Goal: Task Accomplishment & Management: Use online tool/utility

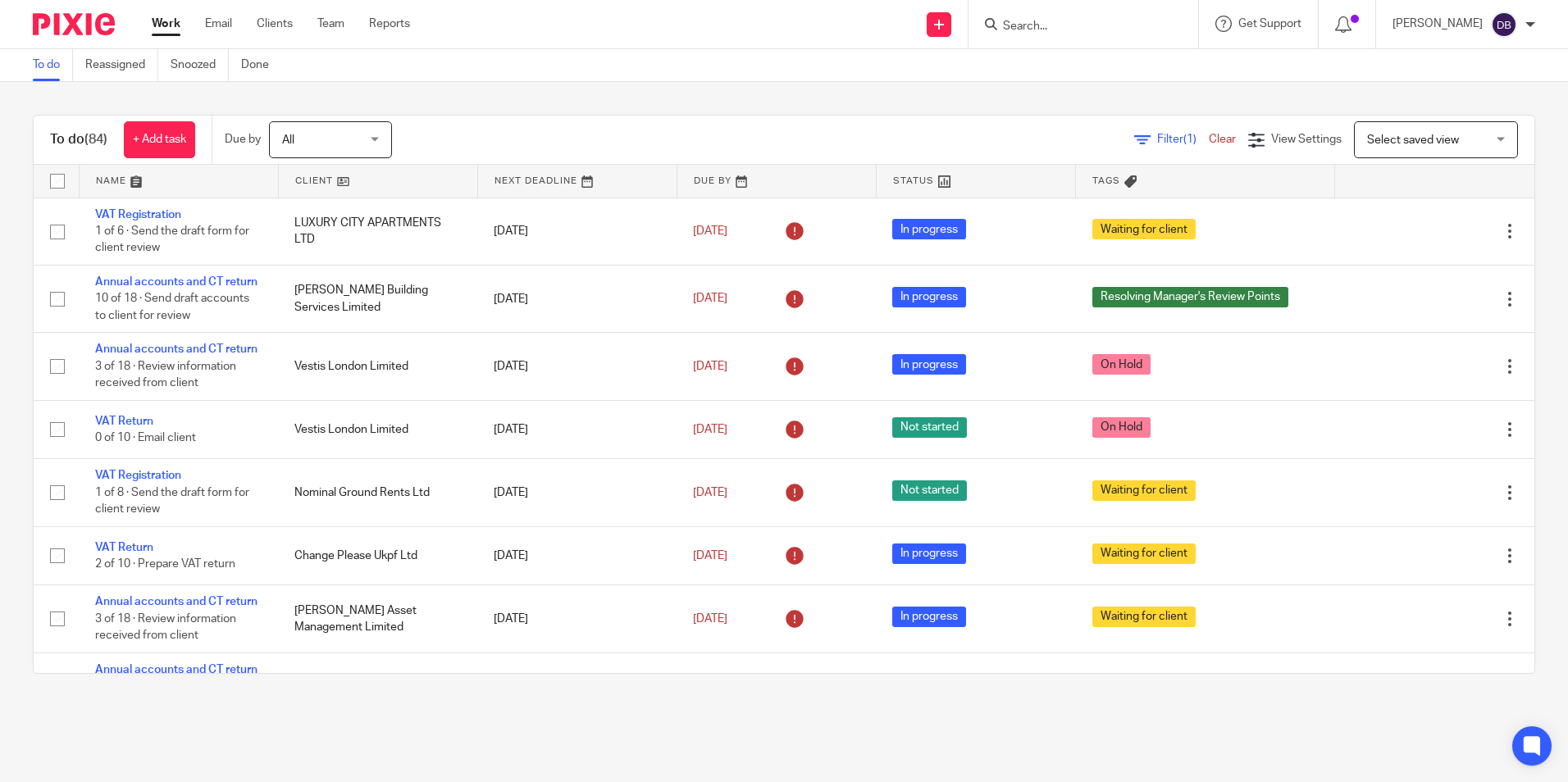
click at [1053, 25] on input "Search" at bounding box center [1076, 27] width 148 height 15
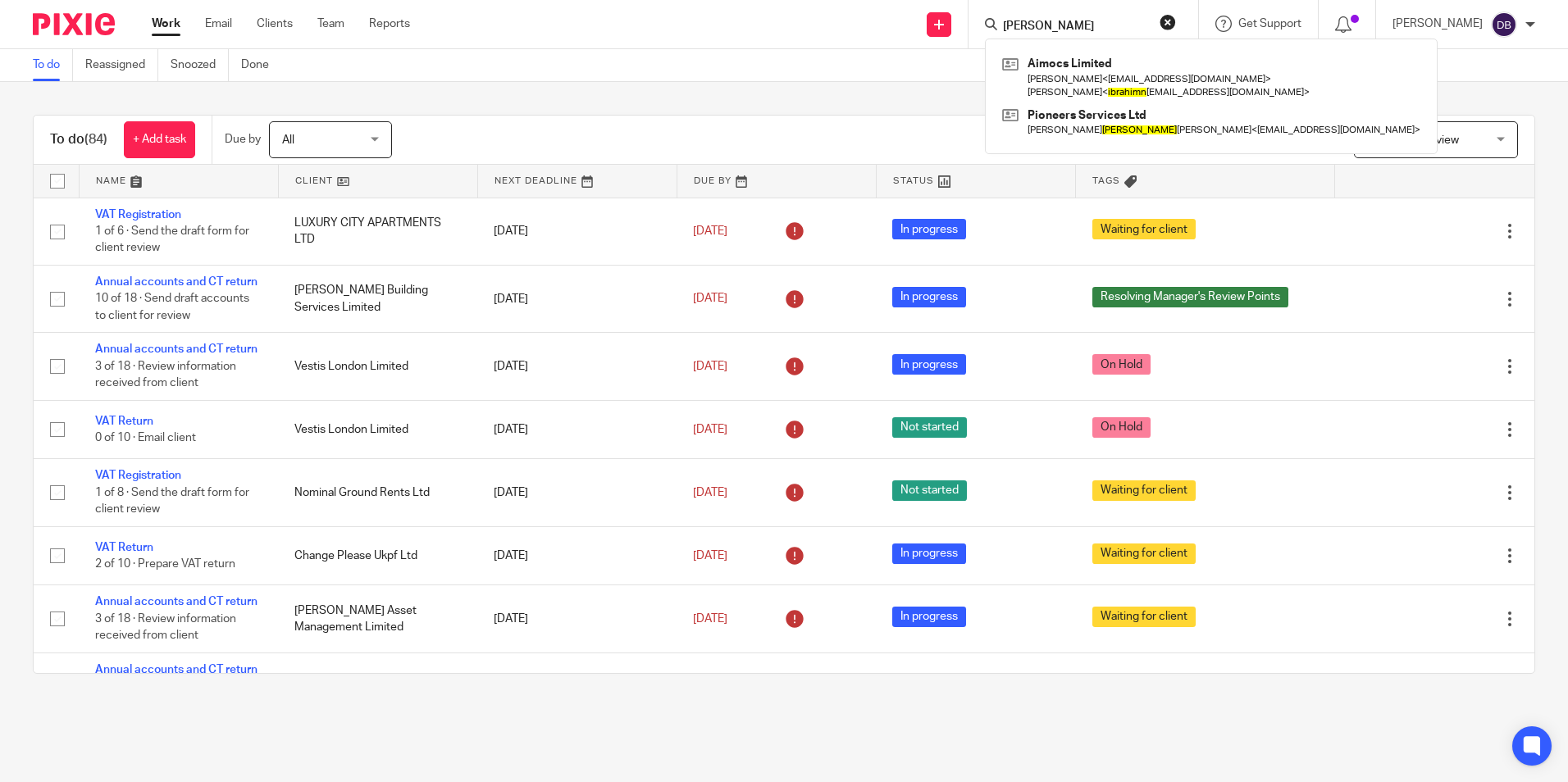
type input "ibrahin"
drag, startPoint x: 726, startPoint y: 95, endPoint x: 744, endPoint y: 95, distance: 18.0
click at [726, 95] on div "To do (84) + Add task Due by All All Today Tomorrow This week Next week This mo…" at bounding box center [784, 394] width 1568 height 625
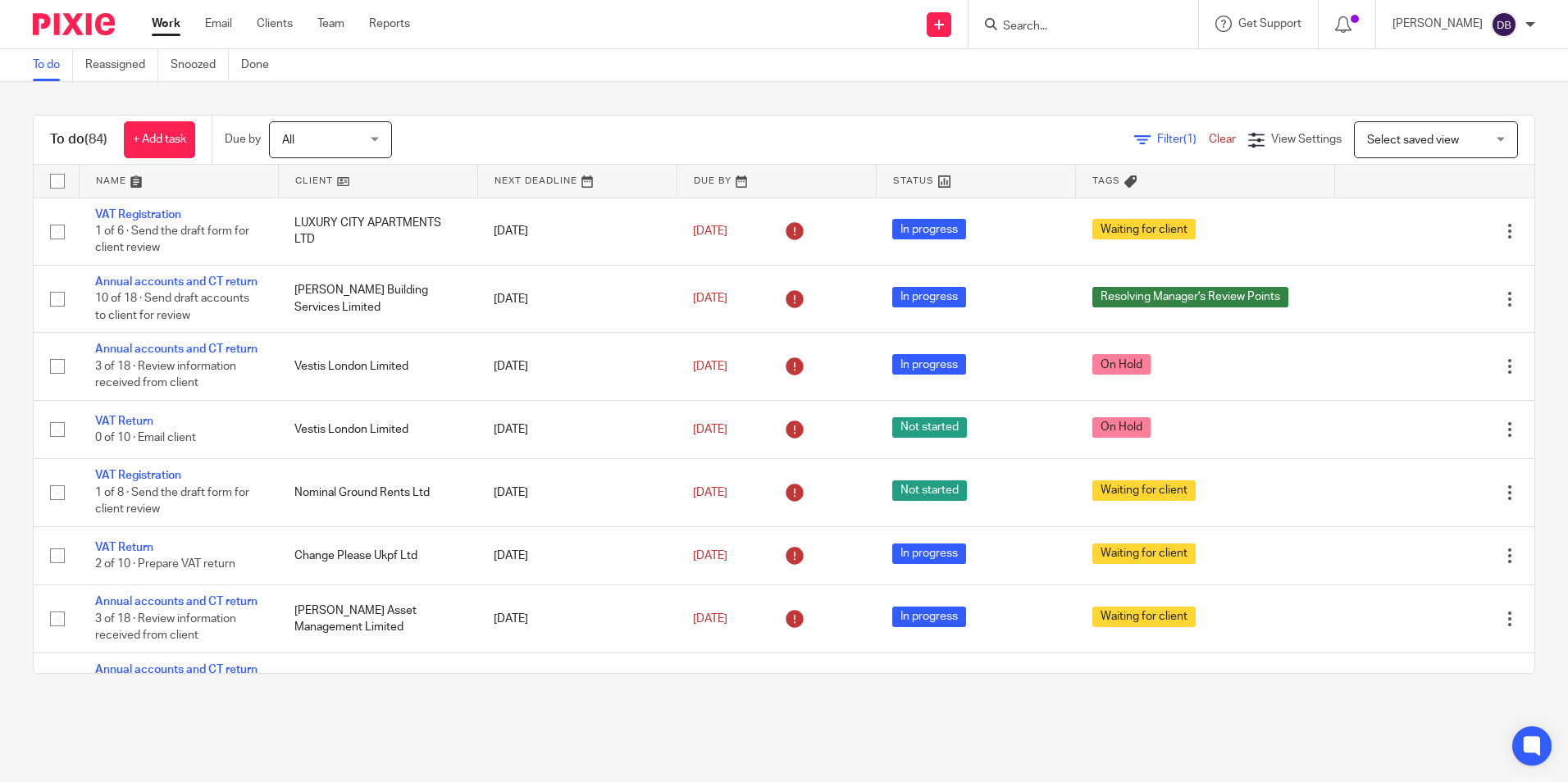
click at [1041, 18] on form at bounding box center [1089, 24] width 175 height 21
click at [1025, 23] on input "Search" at bounding box center [1076, 27] width 148 height 15
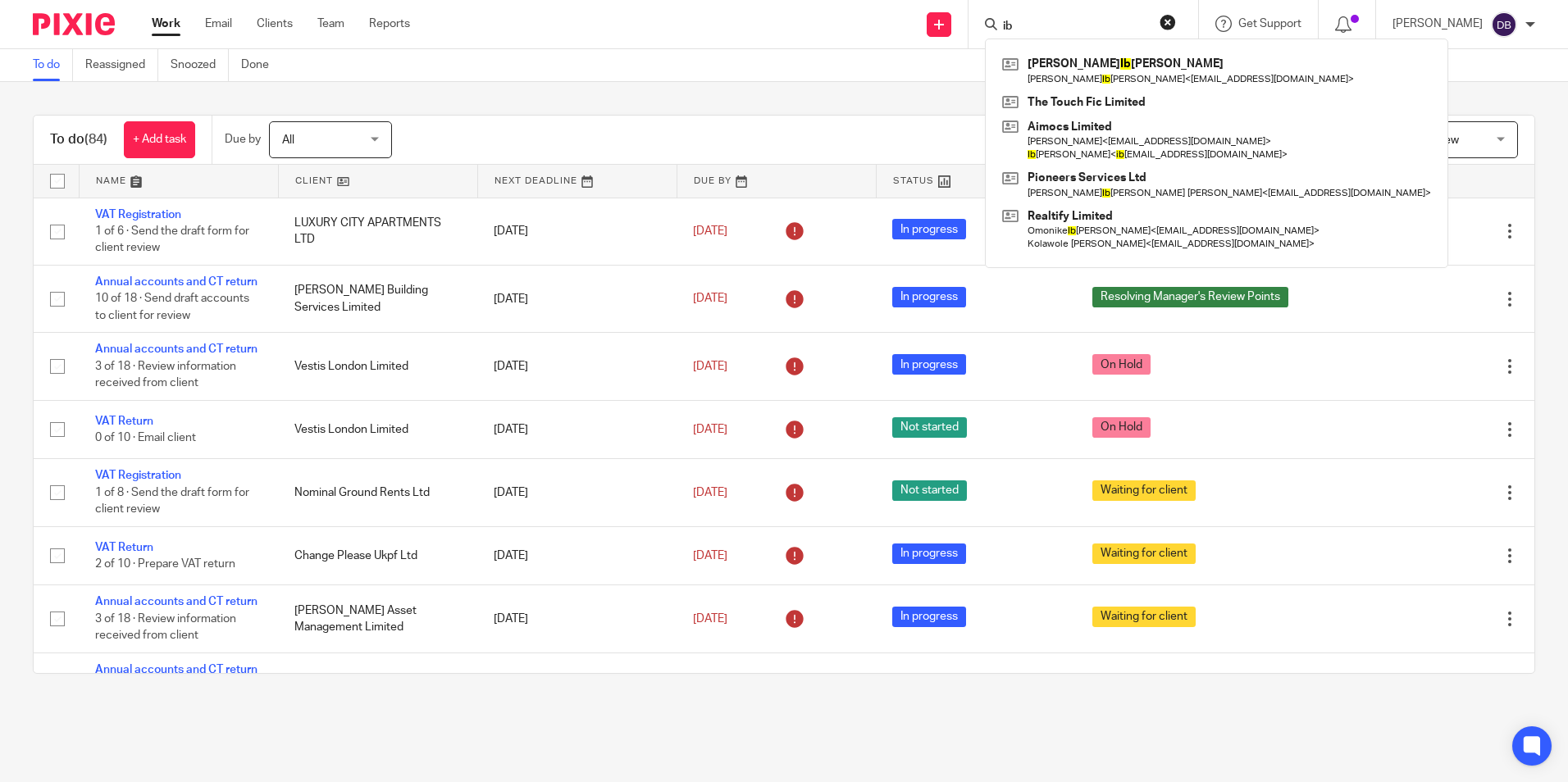
type input "i"
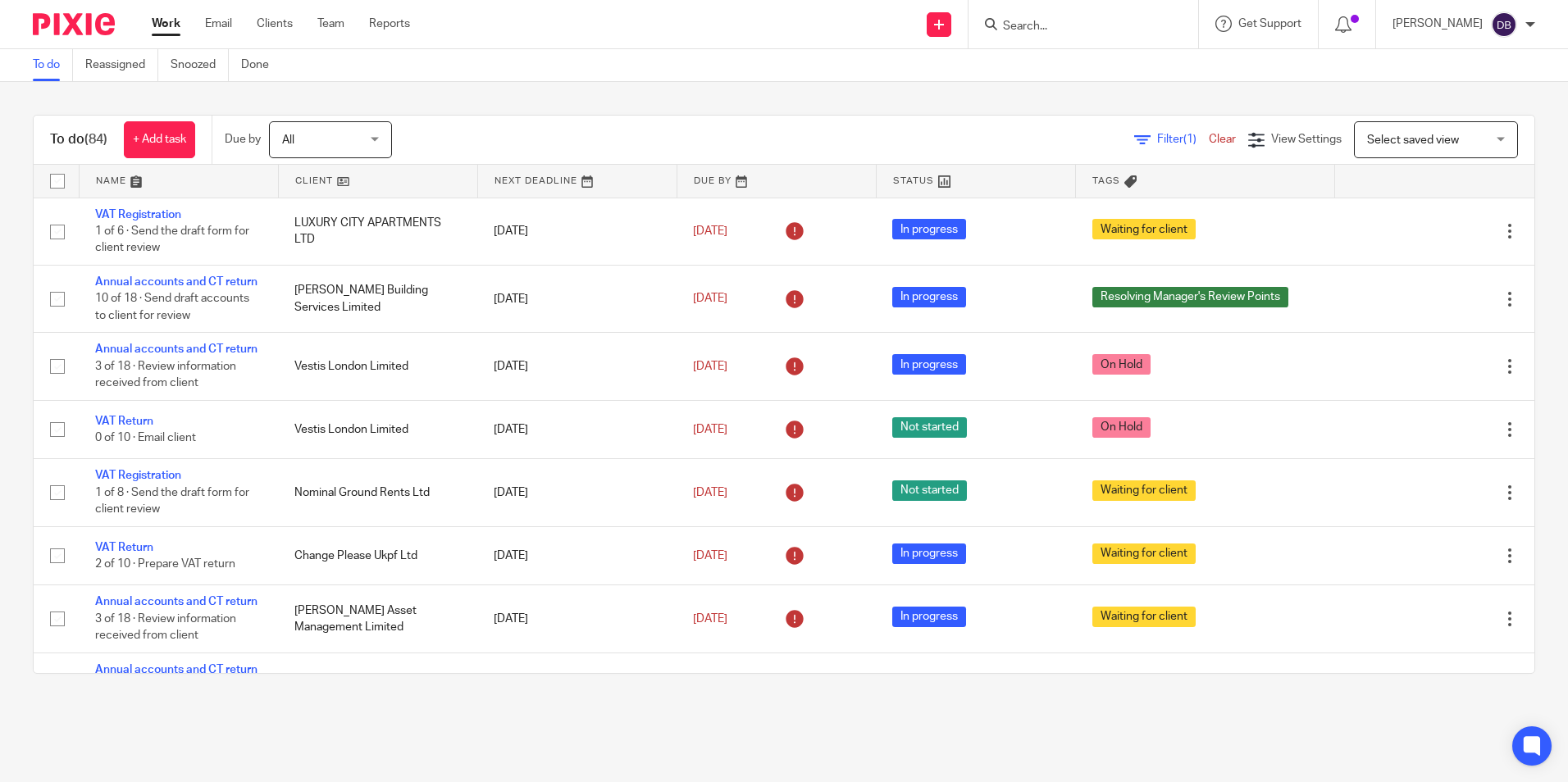
click at [812, 14] on div "Send new email Create task Add client Get Support Contact via email Check our d…" at bounding box center [1001, 24] width 1134 height 48
click at [1102, 14] on form at bounding box center [1089, 24] width 175 height 21
click at [1094, 25] on input "Search" at bounding box center [1076, 27] width 148 height 15
paste input "[PERSON_NAME]"
type input "[PERSON_NAME]"
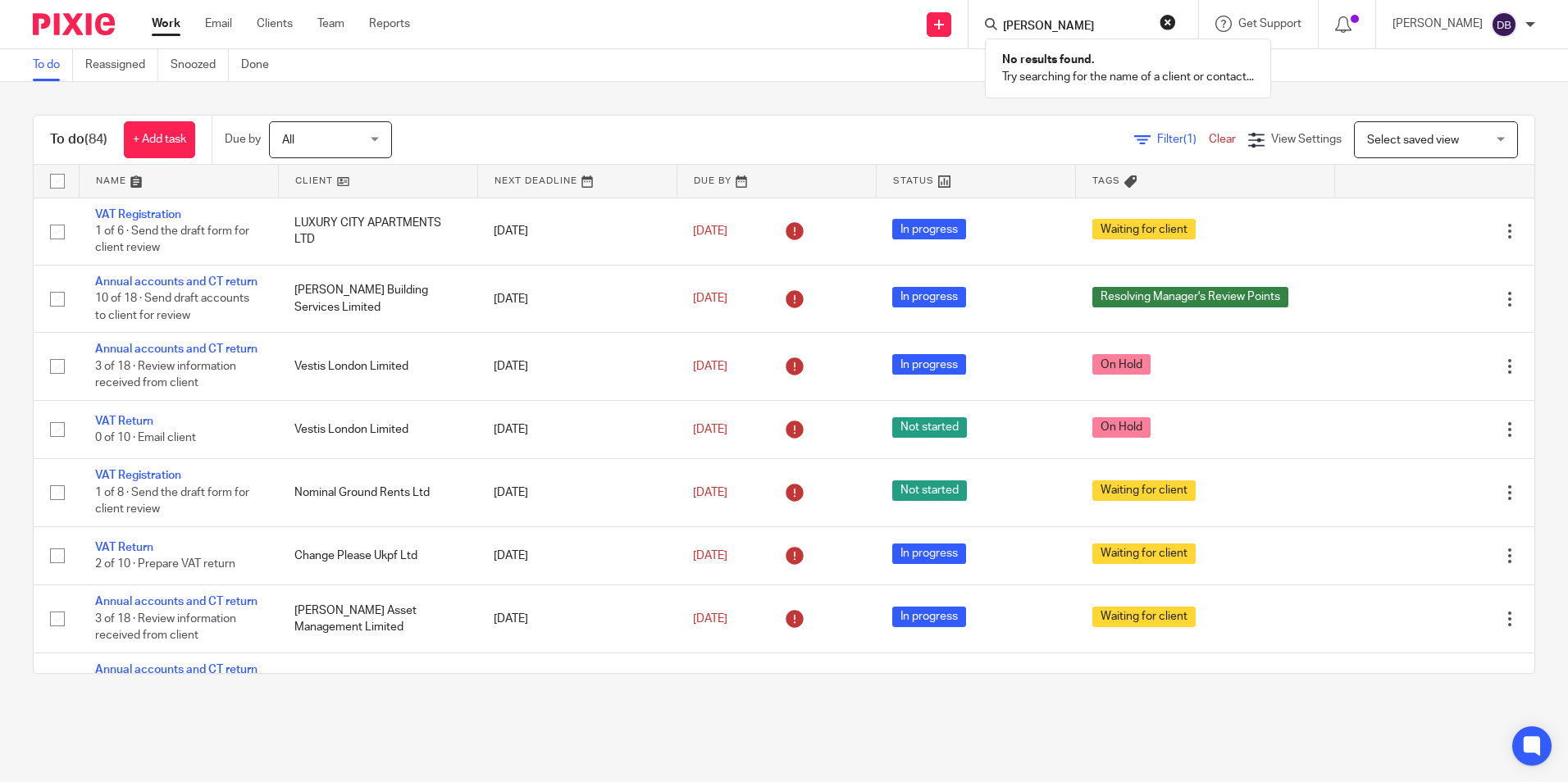
click at [921, 82] on div "To do (84) + Add task Due by All All Today Tomorrow This week Next week This mo…" at bounding box center [784, 394] width 1568 height 625
click at [1039, 25] on input "Search" at bounding box center [1076, 27] width 148 height 15
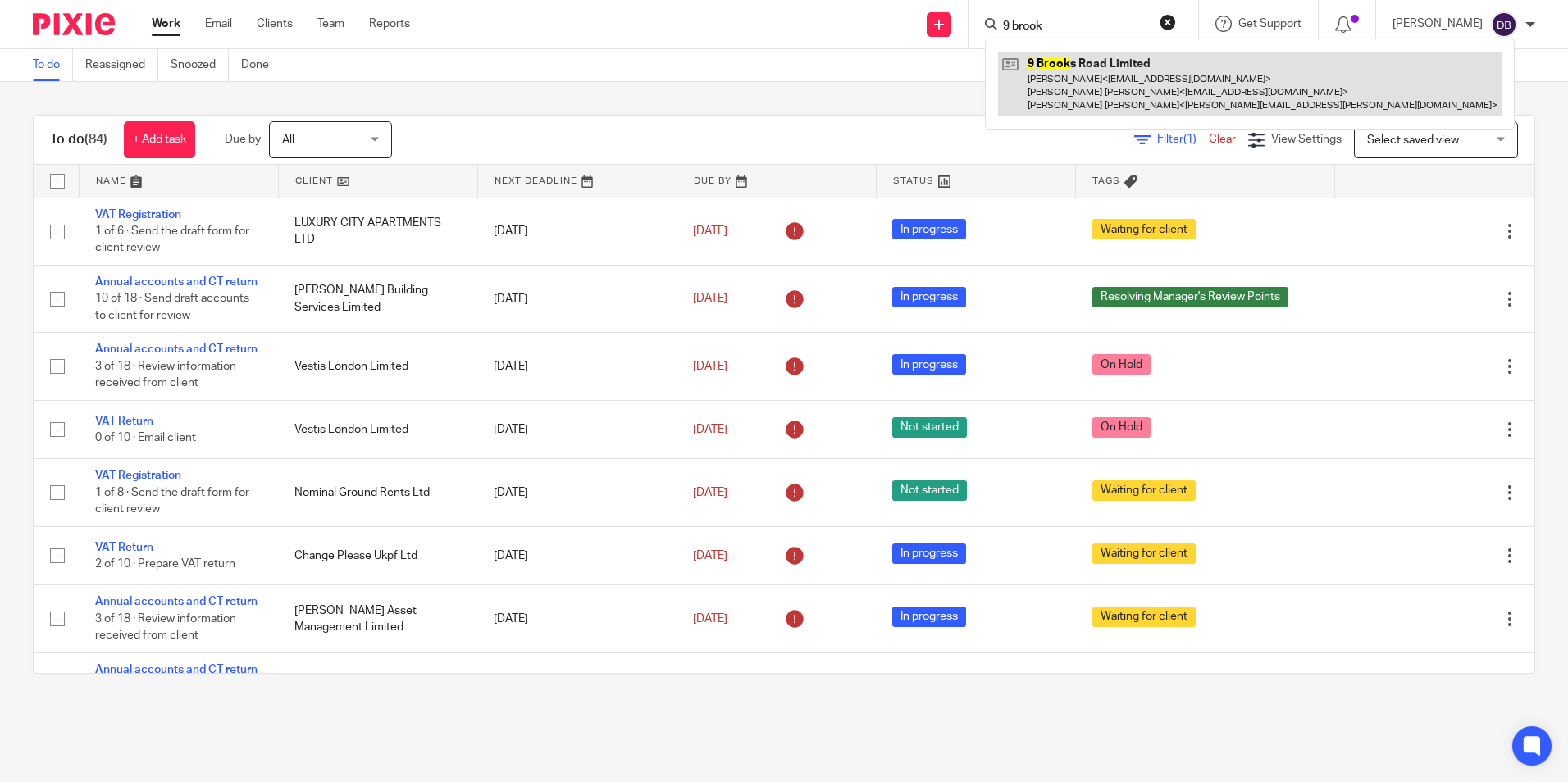
type input "9 brook"
click at [1062, 71] on link at bounding box center [1249, 84] width 503 height 65
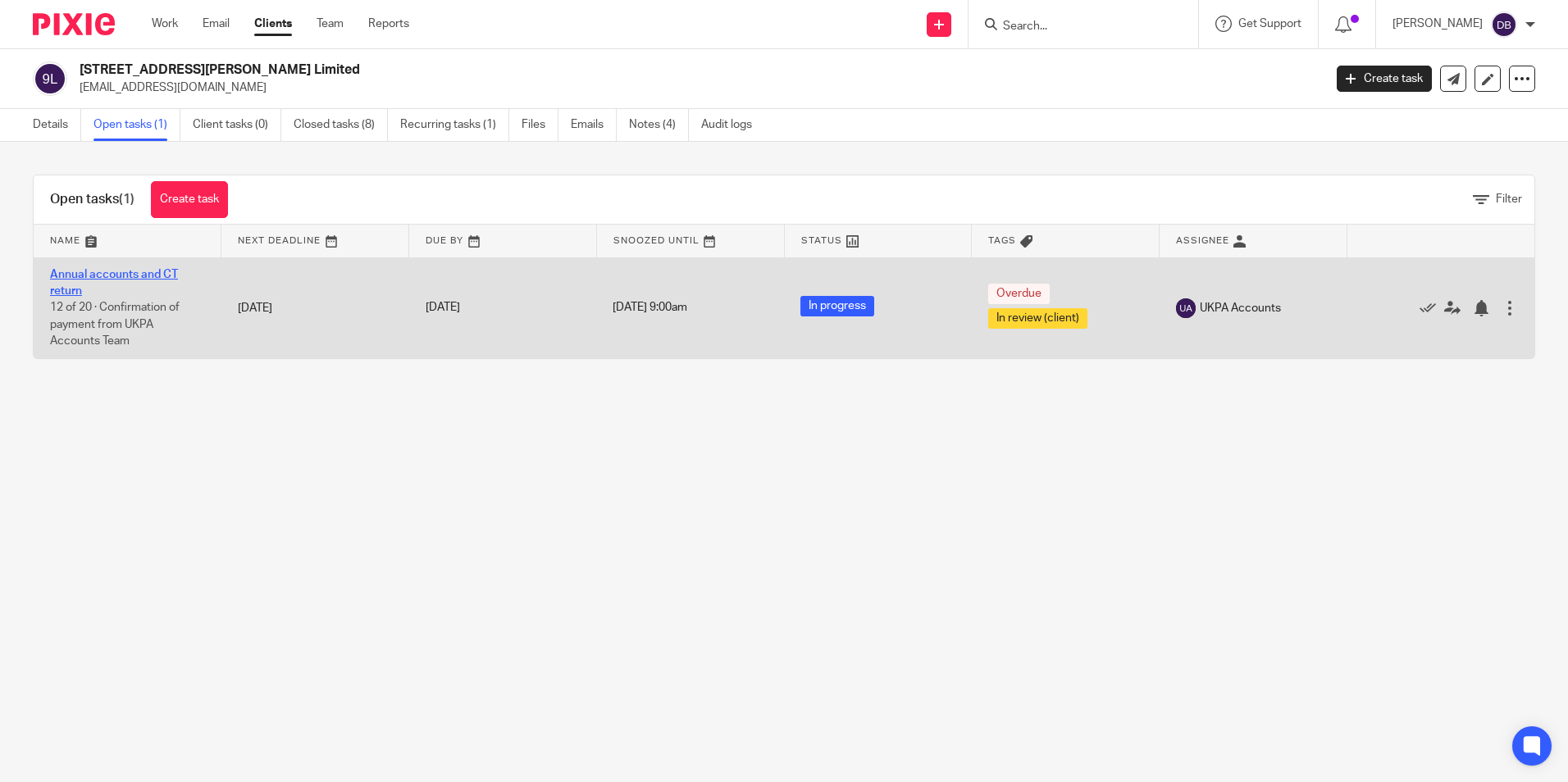
click at [102, 269] on link "Annual accounts and CT return" at bounding box center [114, 283] width 128 height 28
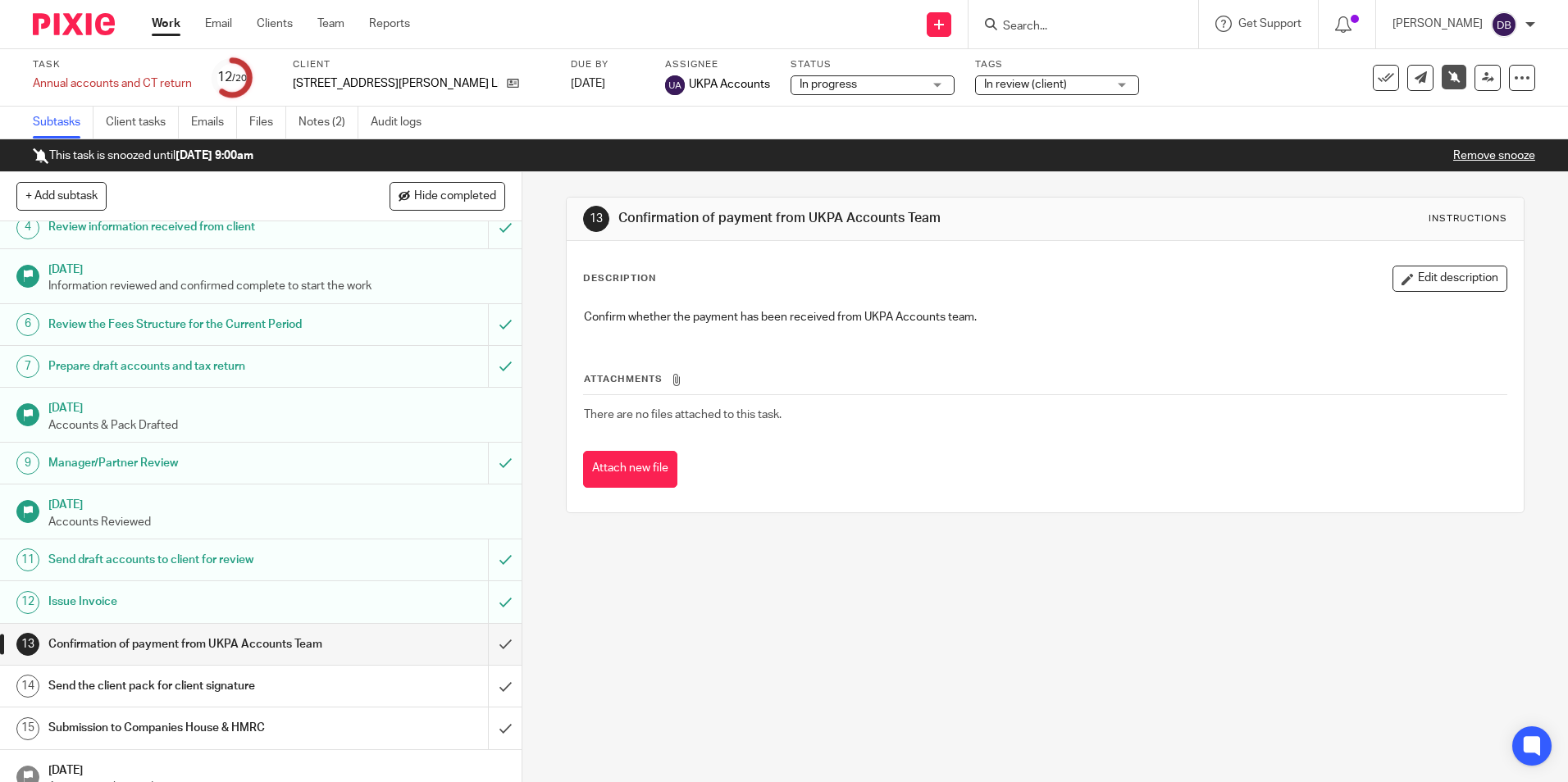
scroll to position [246, 0]
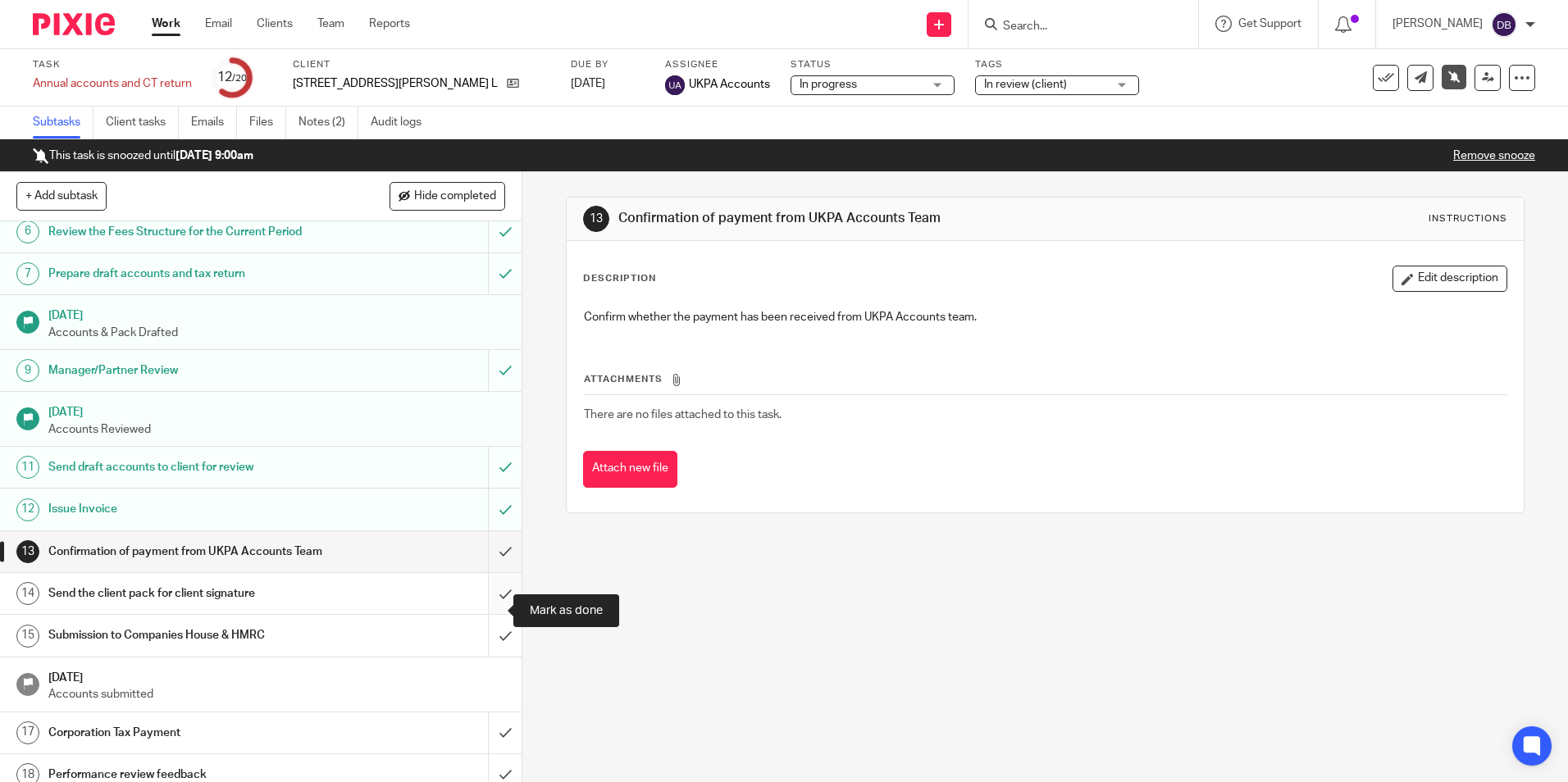
click at [497, 611] on input "submit" at bounding box center [261, 593] width 521 height 41
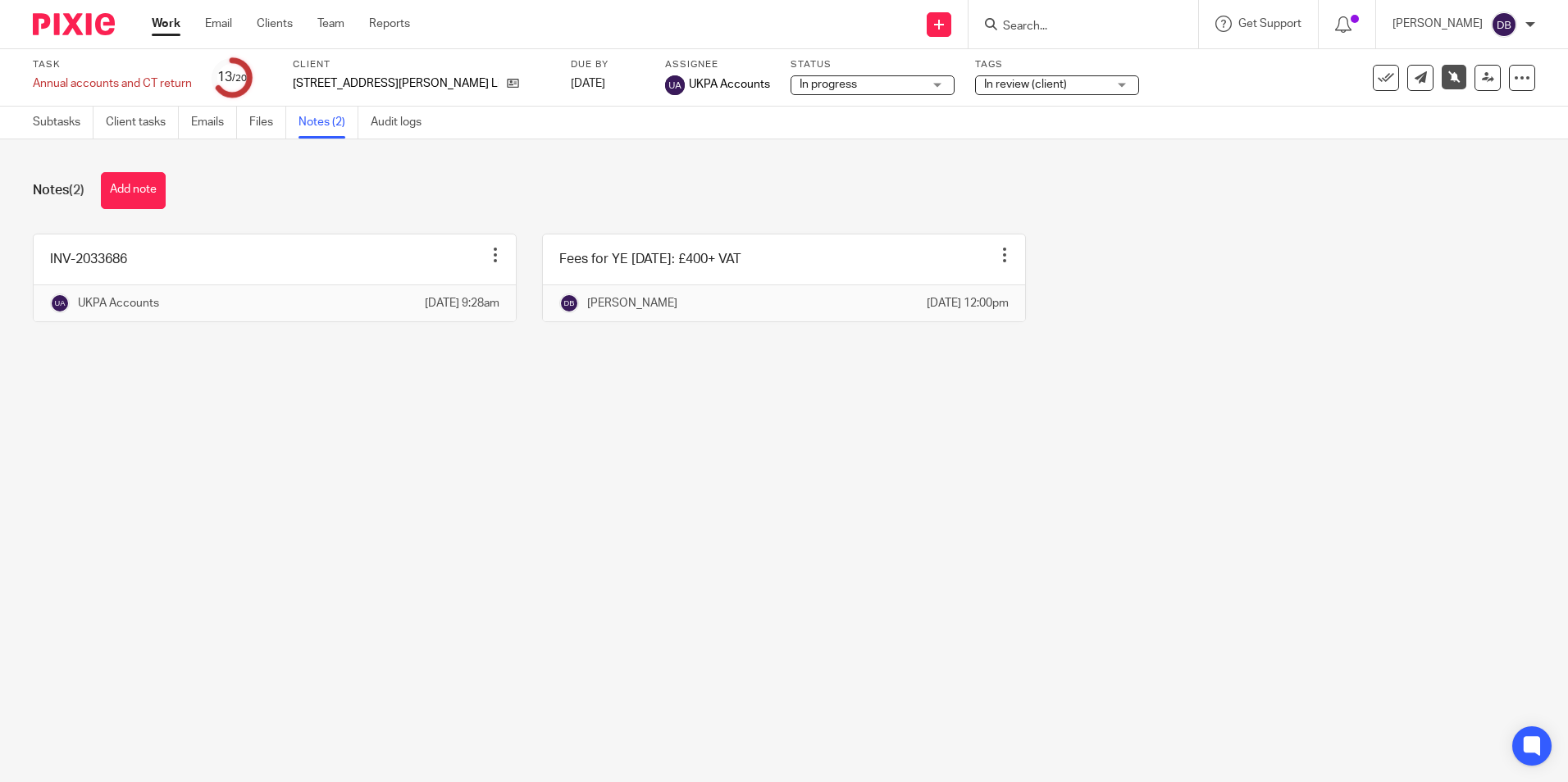
click at [163, 26] on link "Work" at bounding box center [166, 24] width 29 height 16
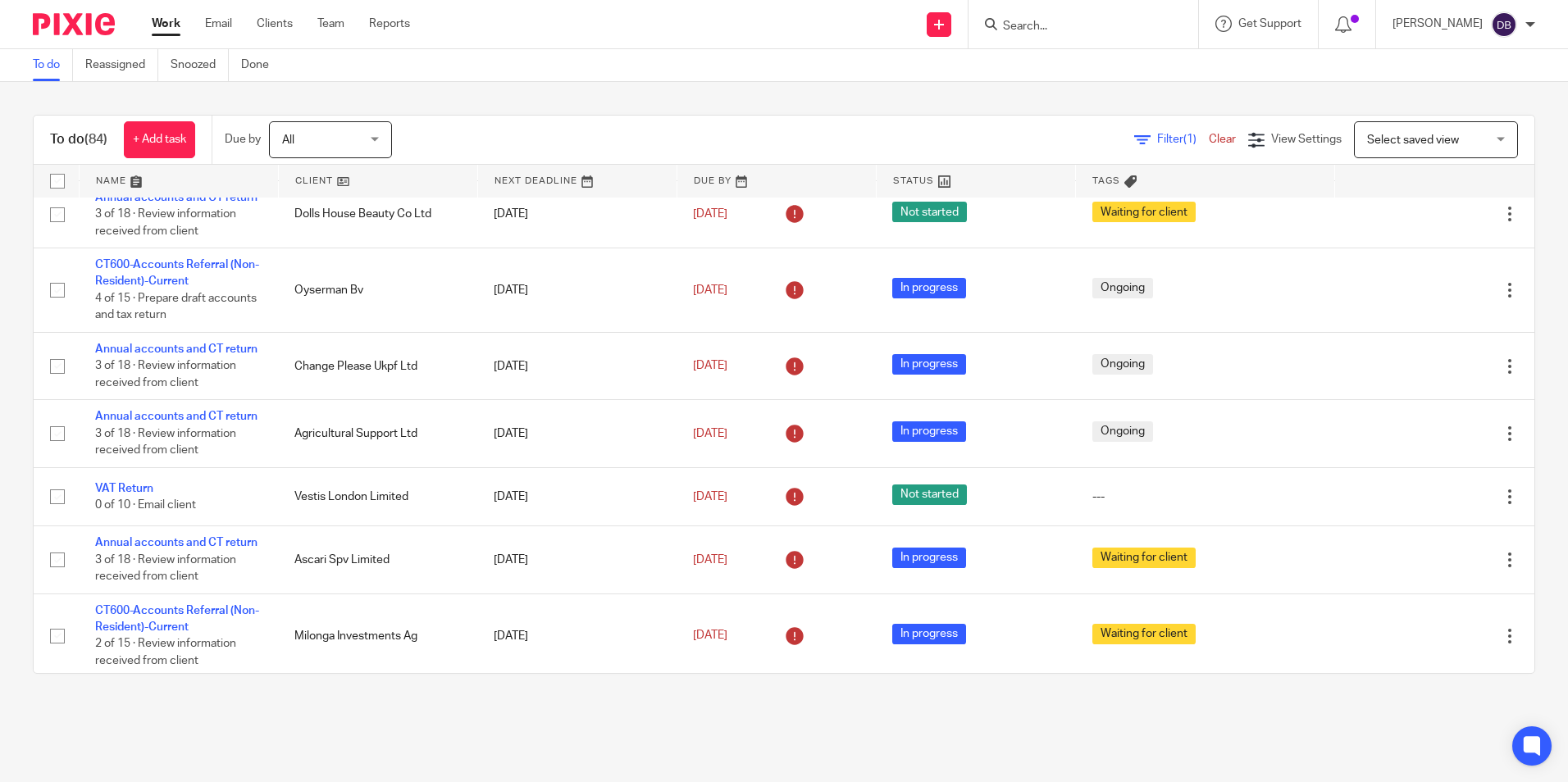
scroll to position [410, 0]
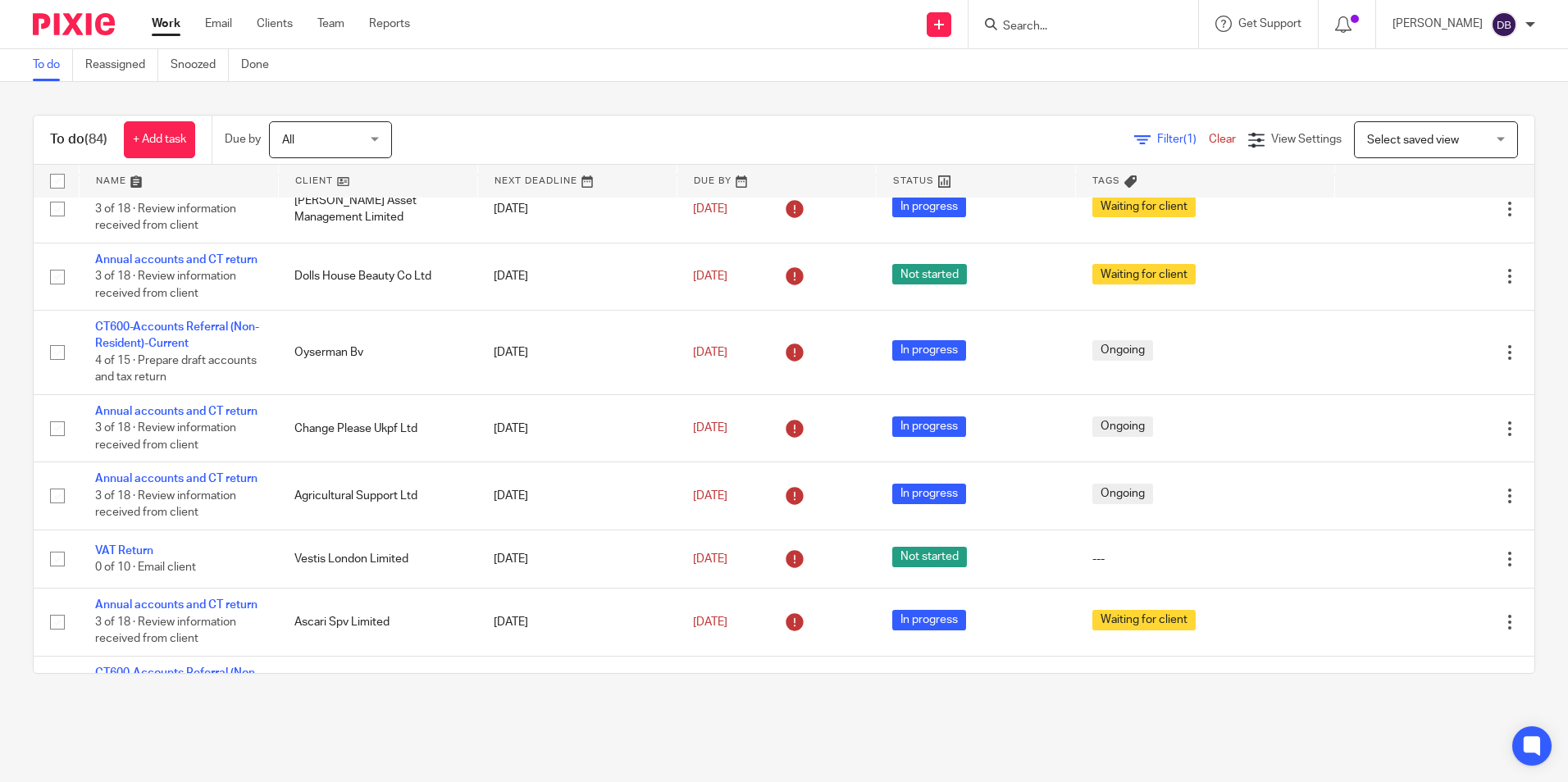
click at [1110, 21] on input "Search" at bounding box center [1076, 27] width 148 height 15
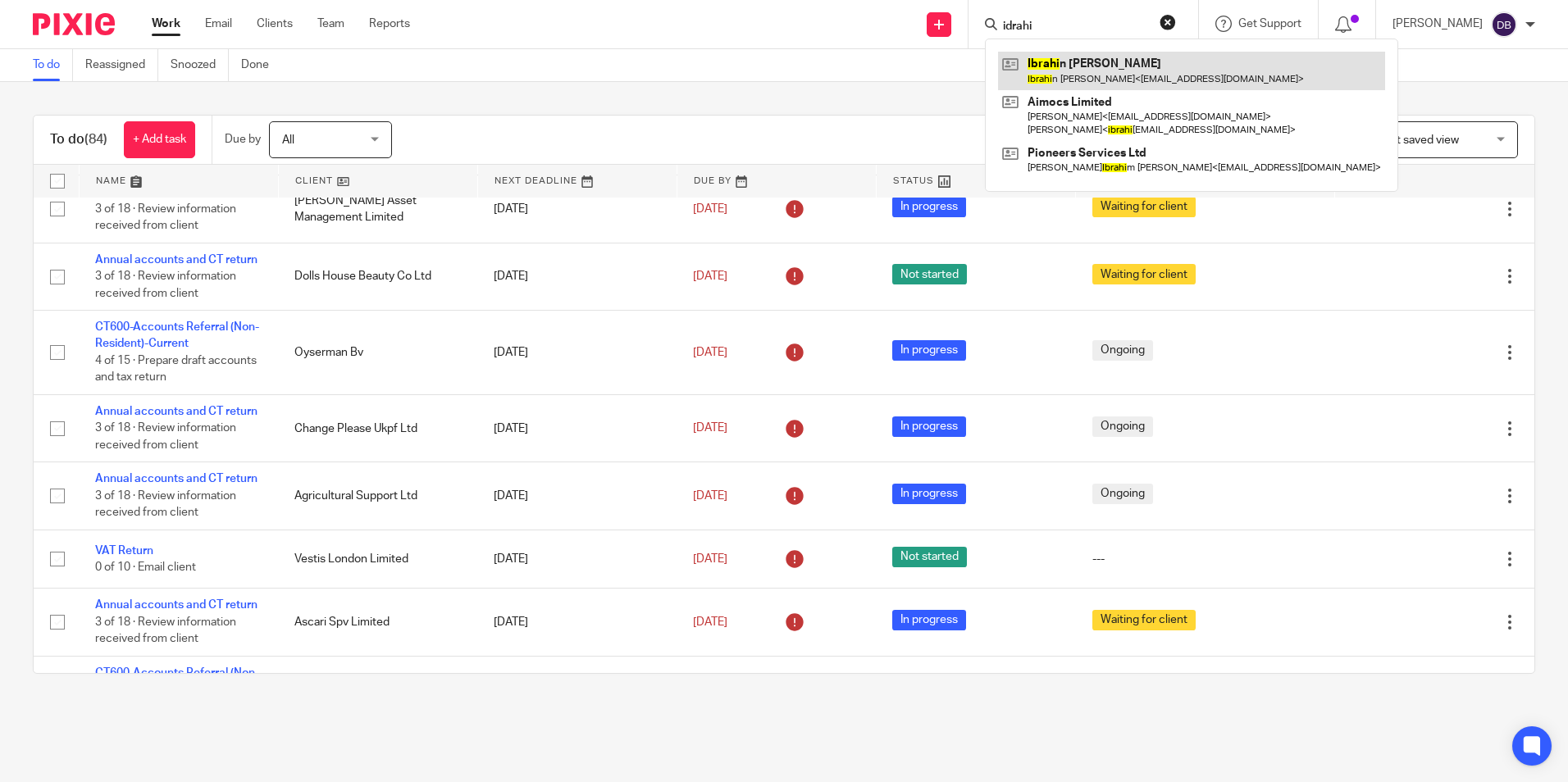
type input "idrahi"
click at [1115, 66] on link at bounding box center [1191, 71] width 388 height 38
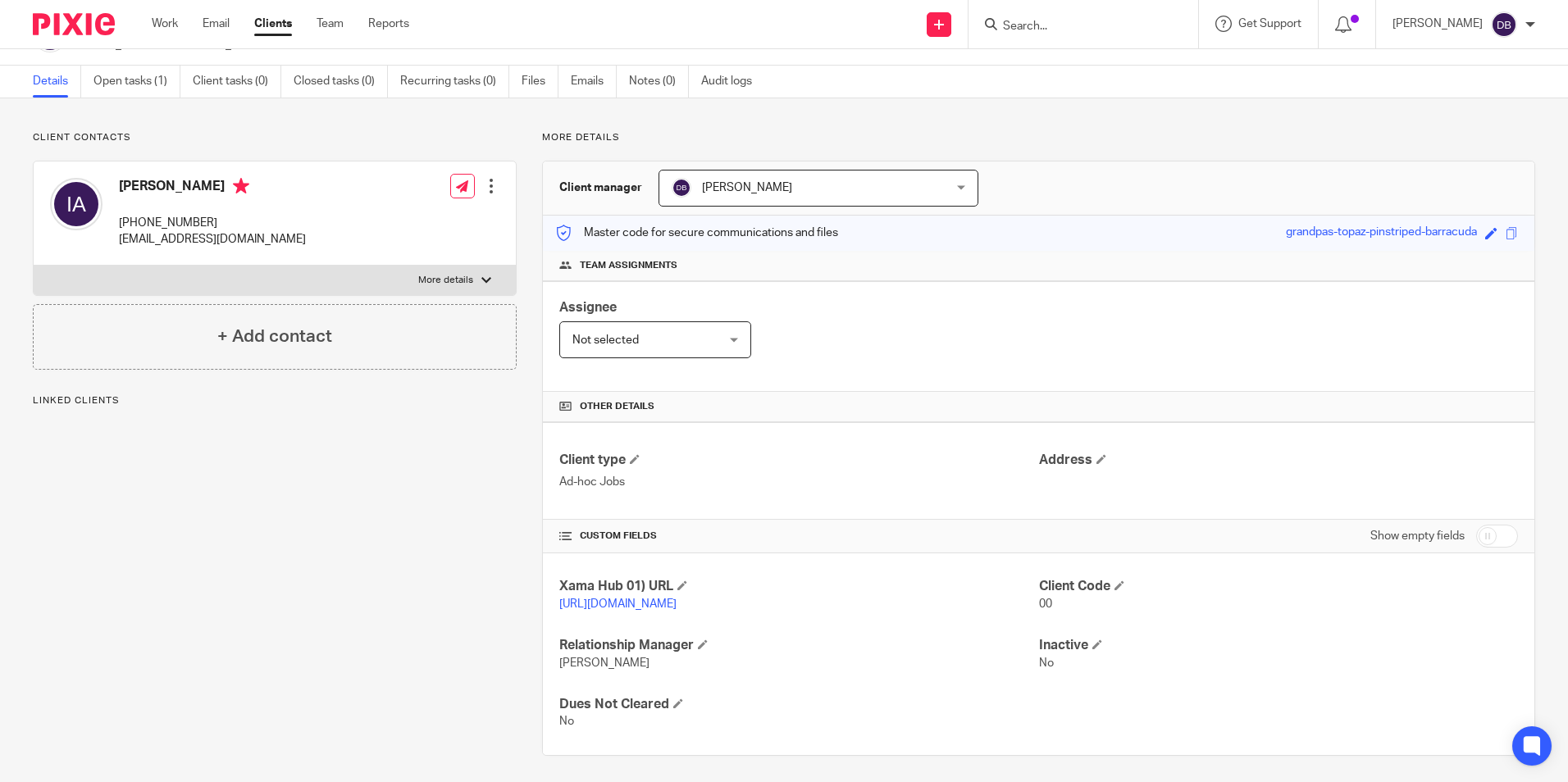
scroll to position [67, 0]
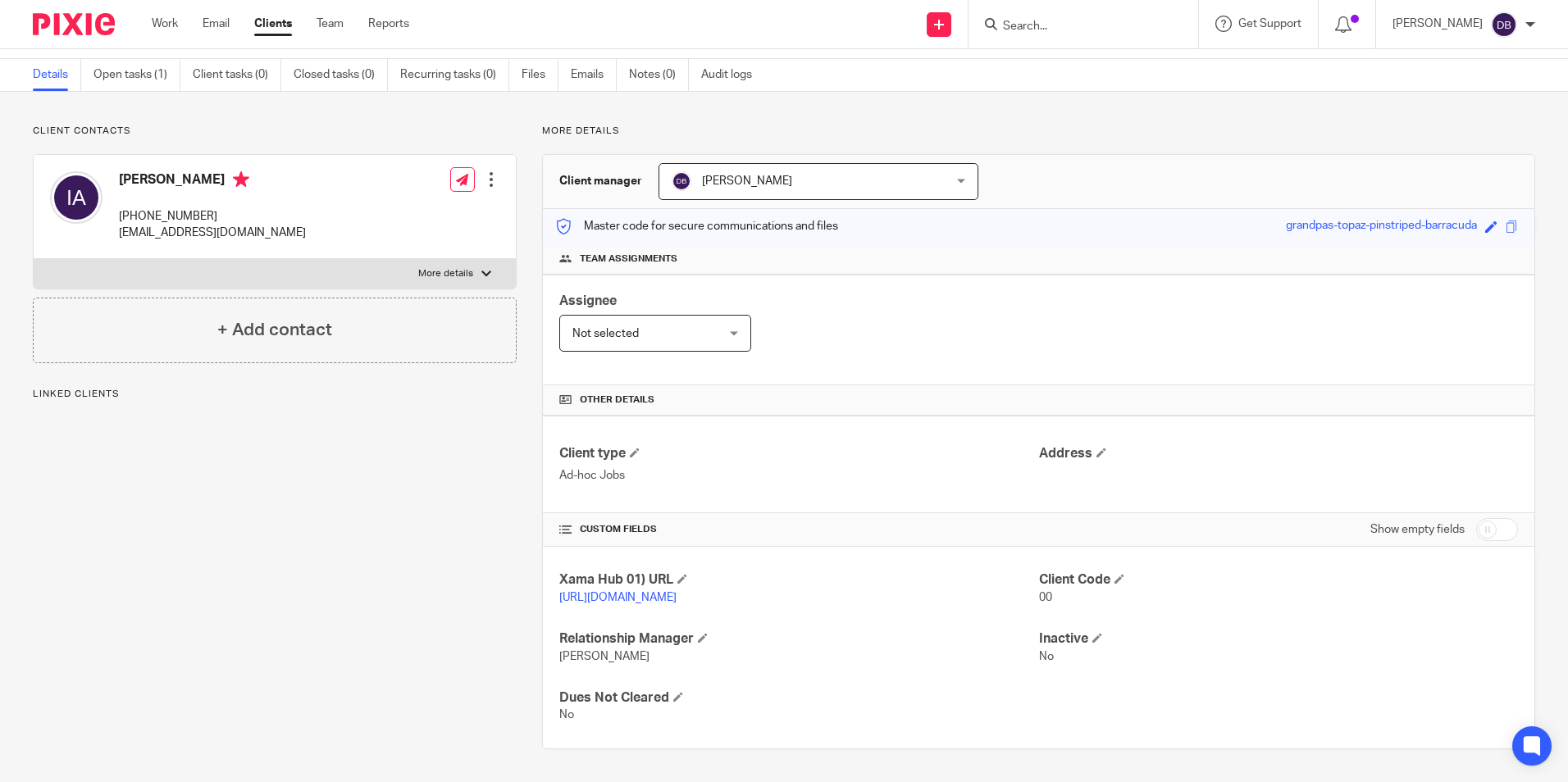
click at [405, 667] on div "Client contacts Ibrahin Abdikarim Ali +44 7756 387183 garweyne22@gmail.com Edit…" at bounding box center [262, 437] width 509 height 625
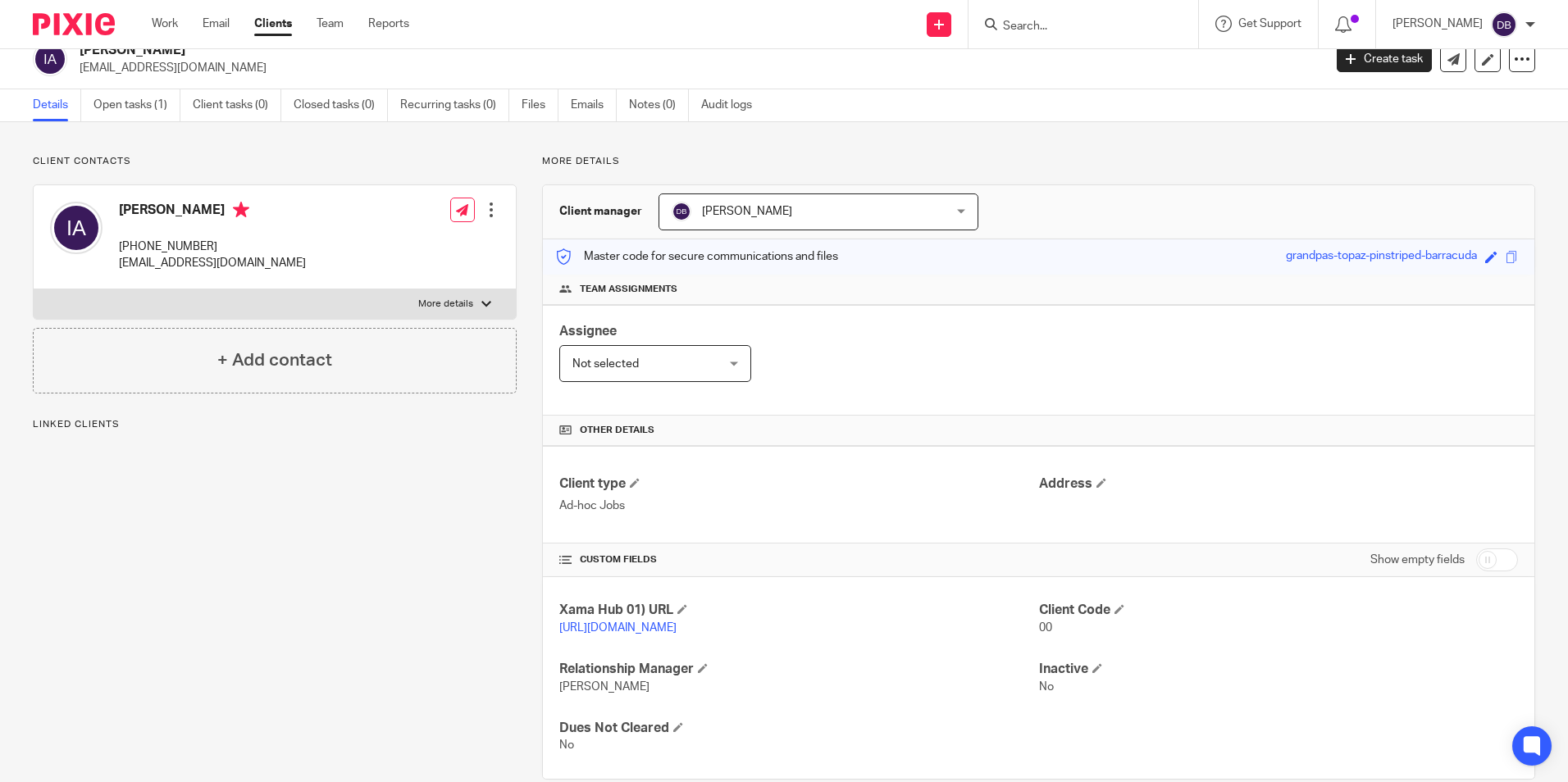
scroll to position [0, 0]
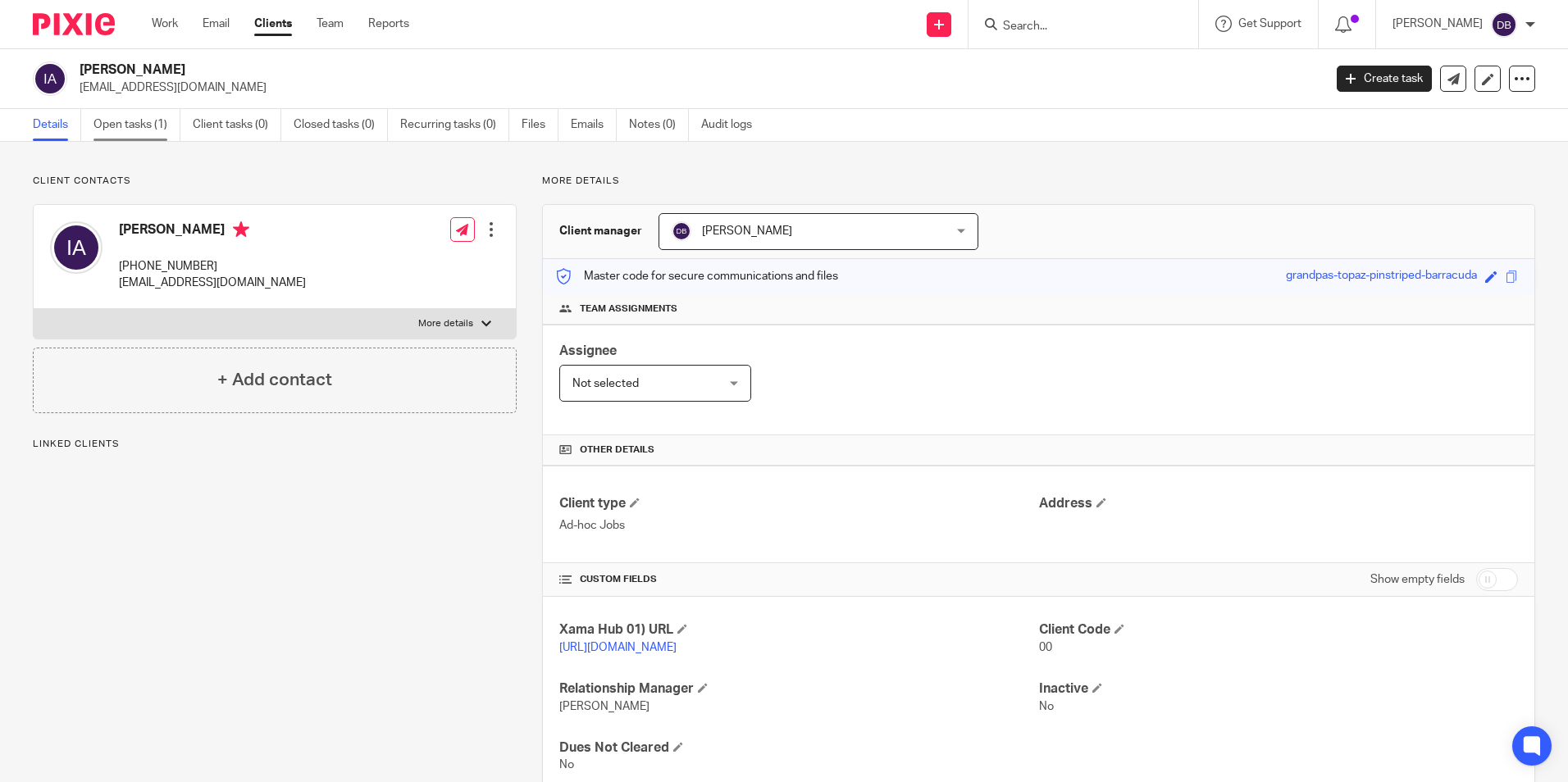
click at [138, 126] on link "Open tasks (1)" at bounding box center [137, 125] width 87 height 32
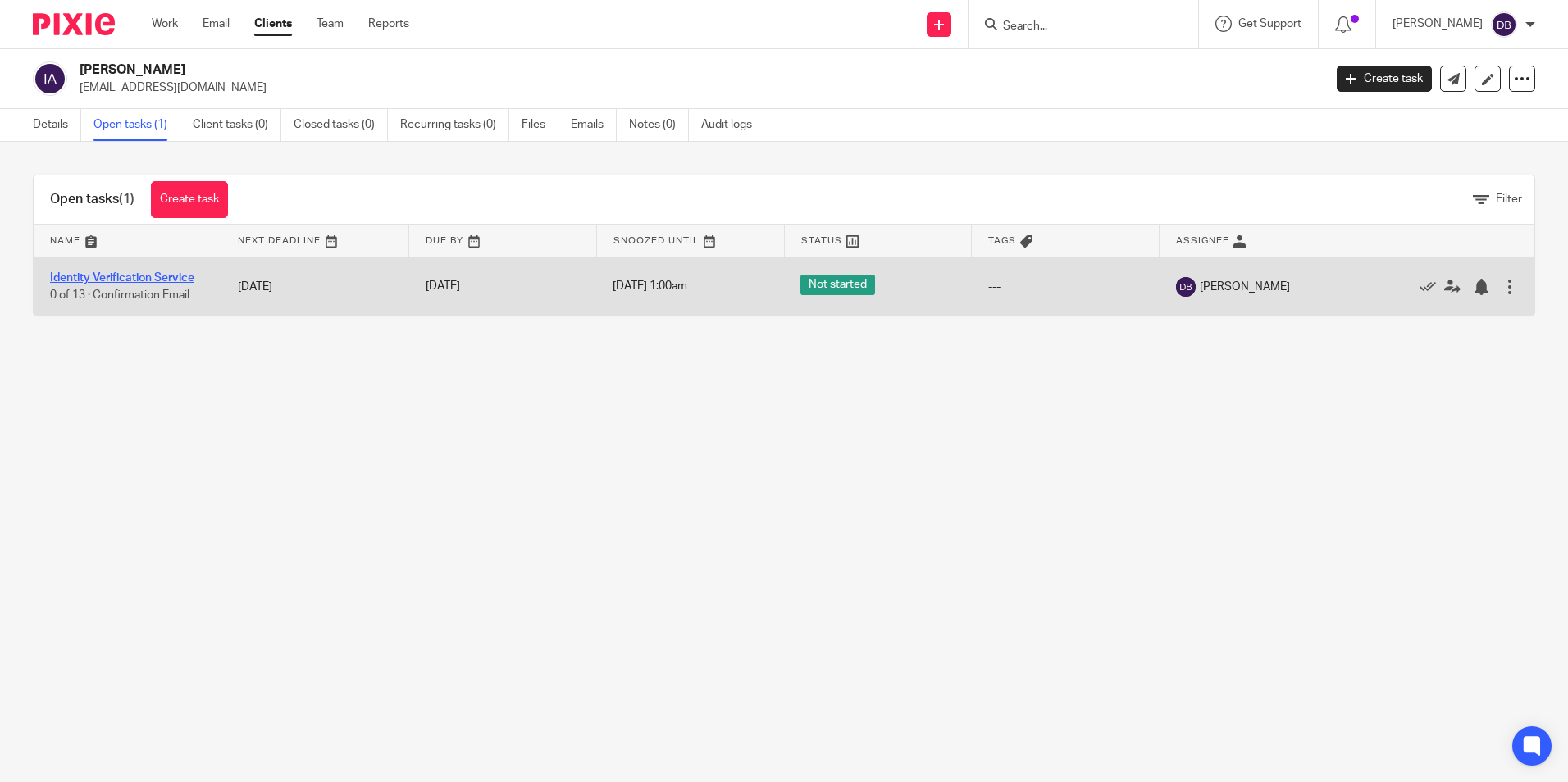
click at [126, 280] on link "Identity Verification Service" at bounding box center [122, 278] width 145 height 11
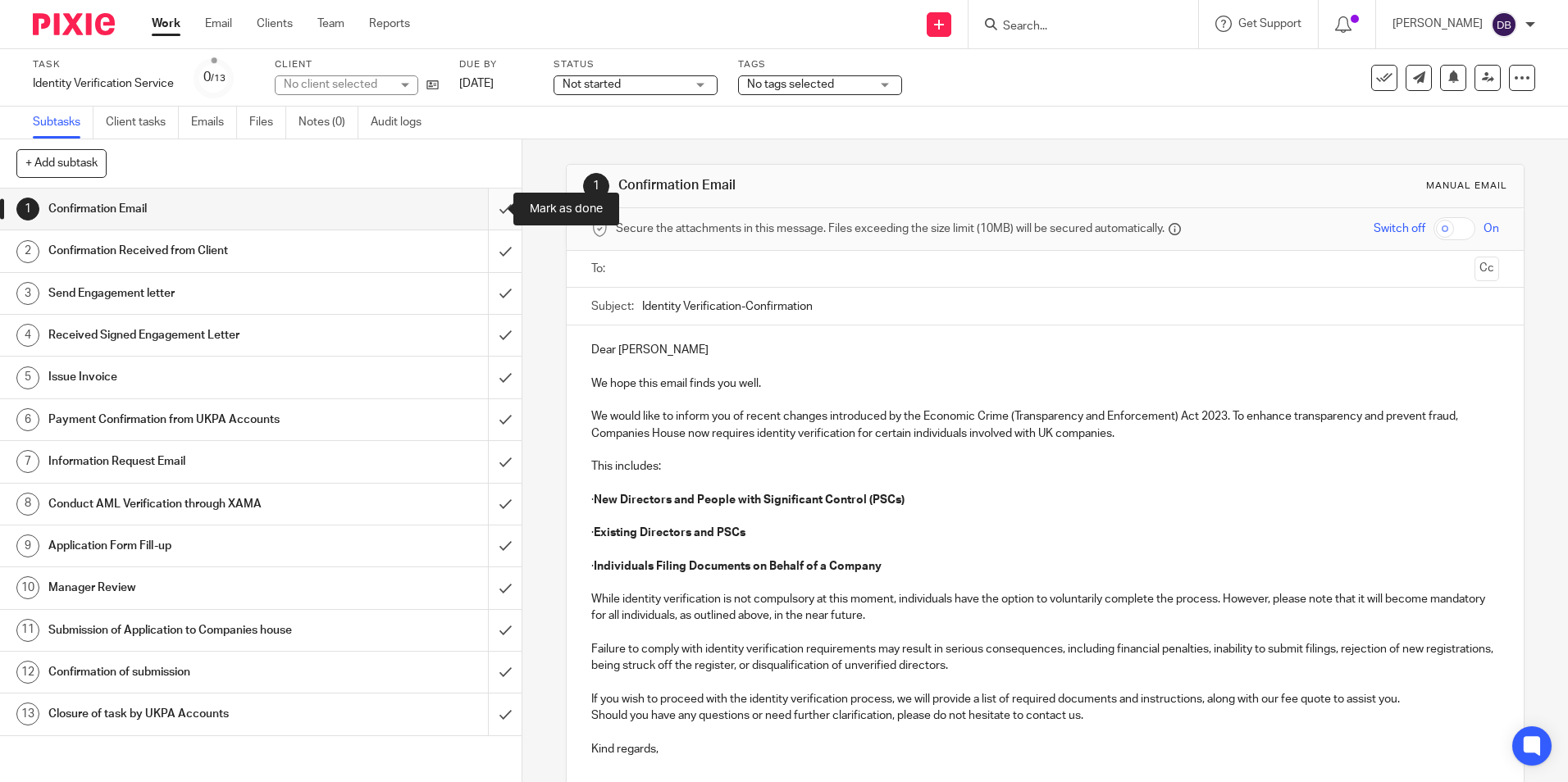
click at [491, 218] on input "submit" at bounding box center [261, 209] width 521 height 41
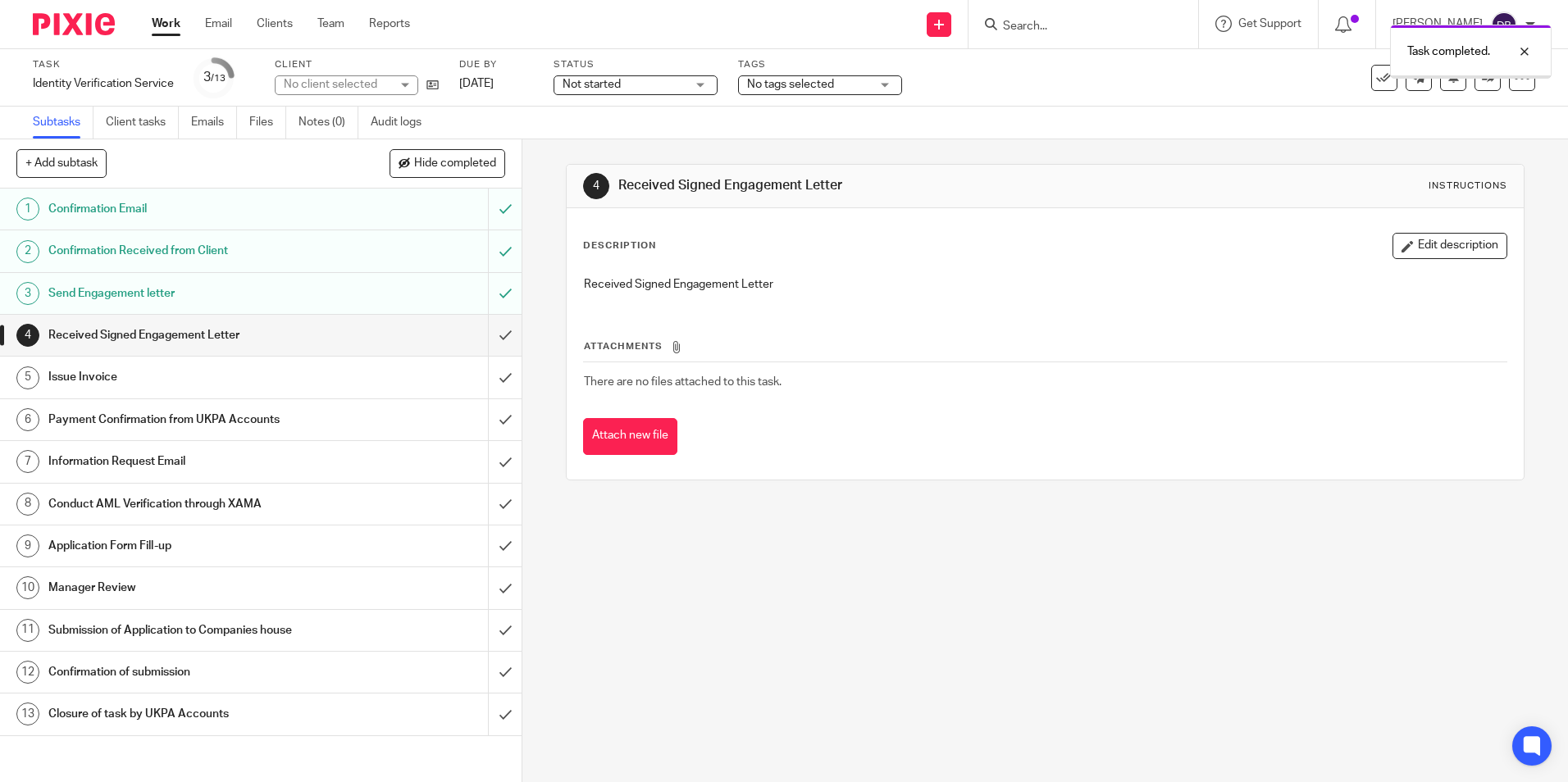
click at [491, 335] on input "submit" at bounding box center [261, 335] width 521 height 41
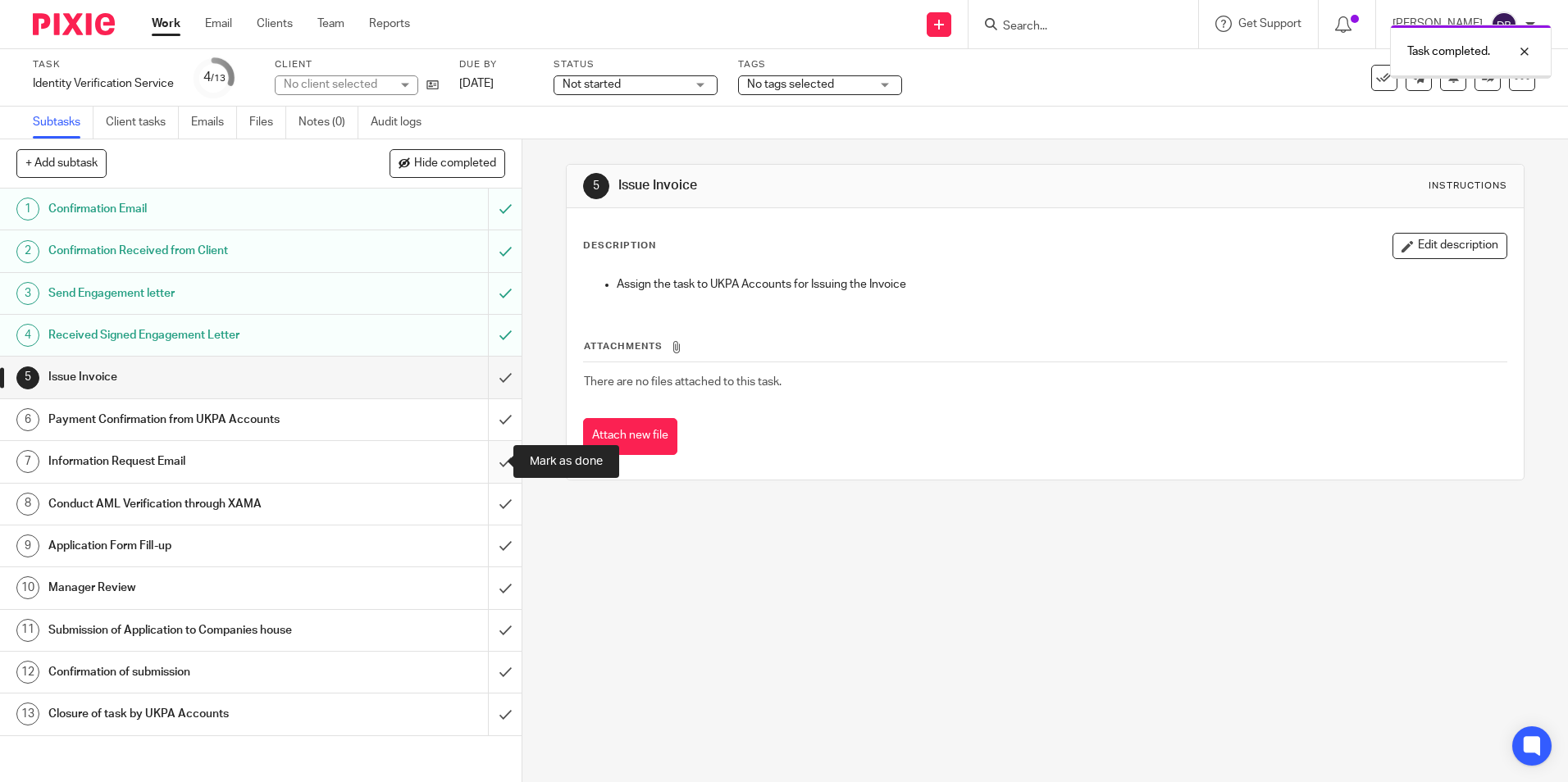
click at [486, 465] on input "submit" at bounding box center [261, 461] width 521 height 41
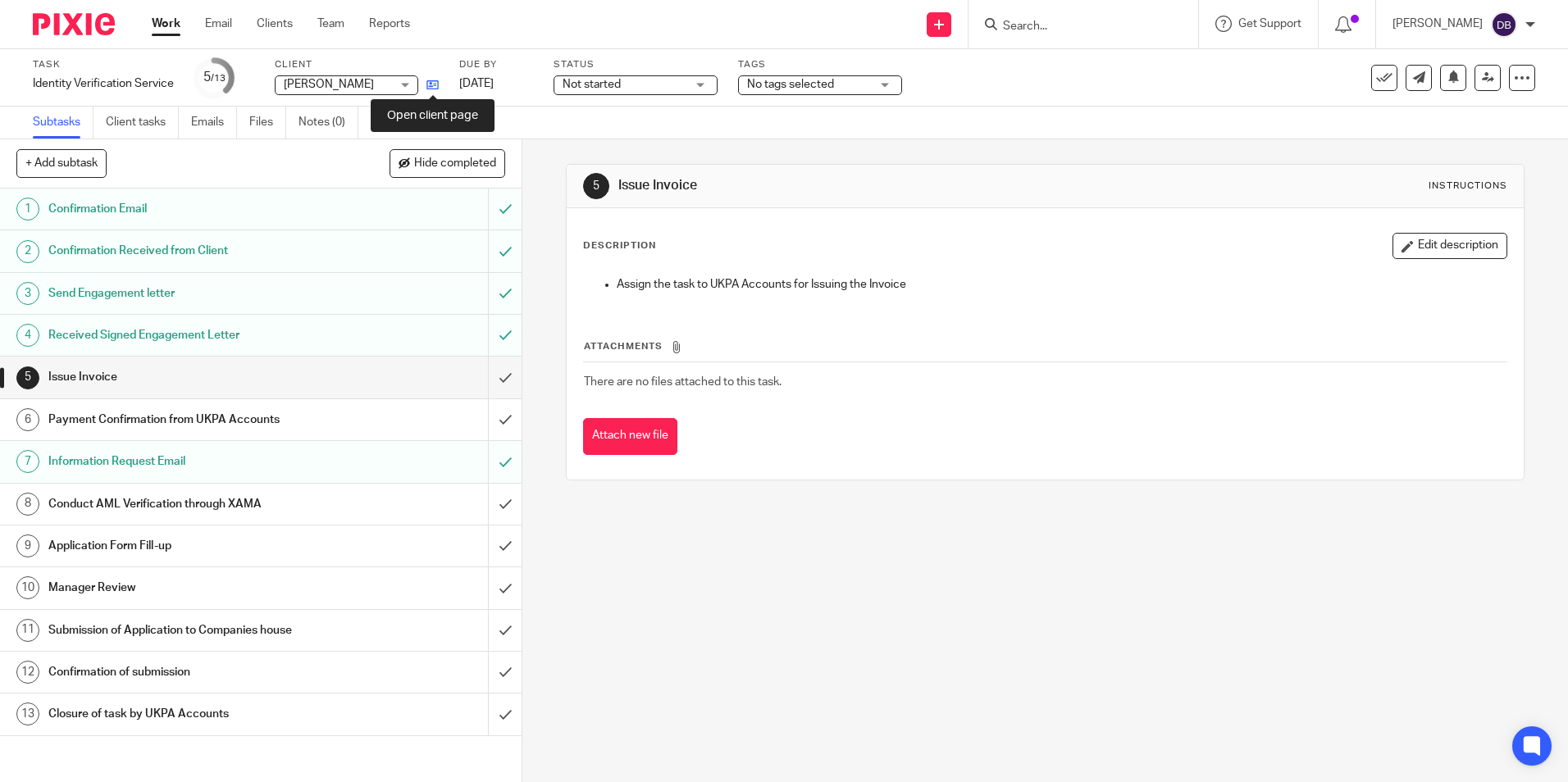
click at [435, 89] on icon at bounding box center [432, 85] width 12 height 12
click at [329, 126] on link "Notes (0)" at bounding box center [329, 123] width 60 height 32
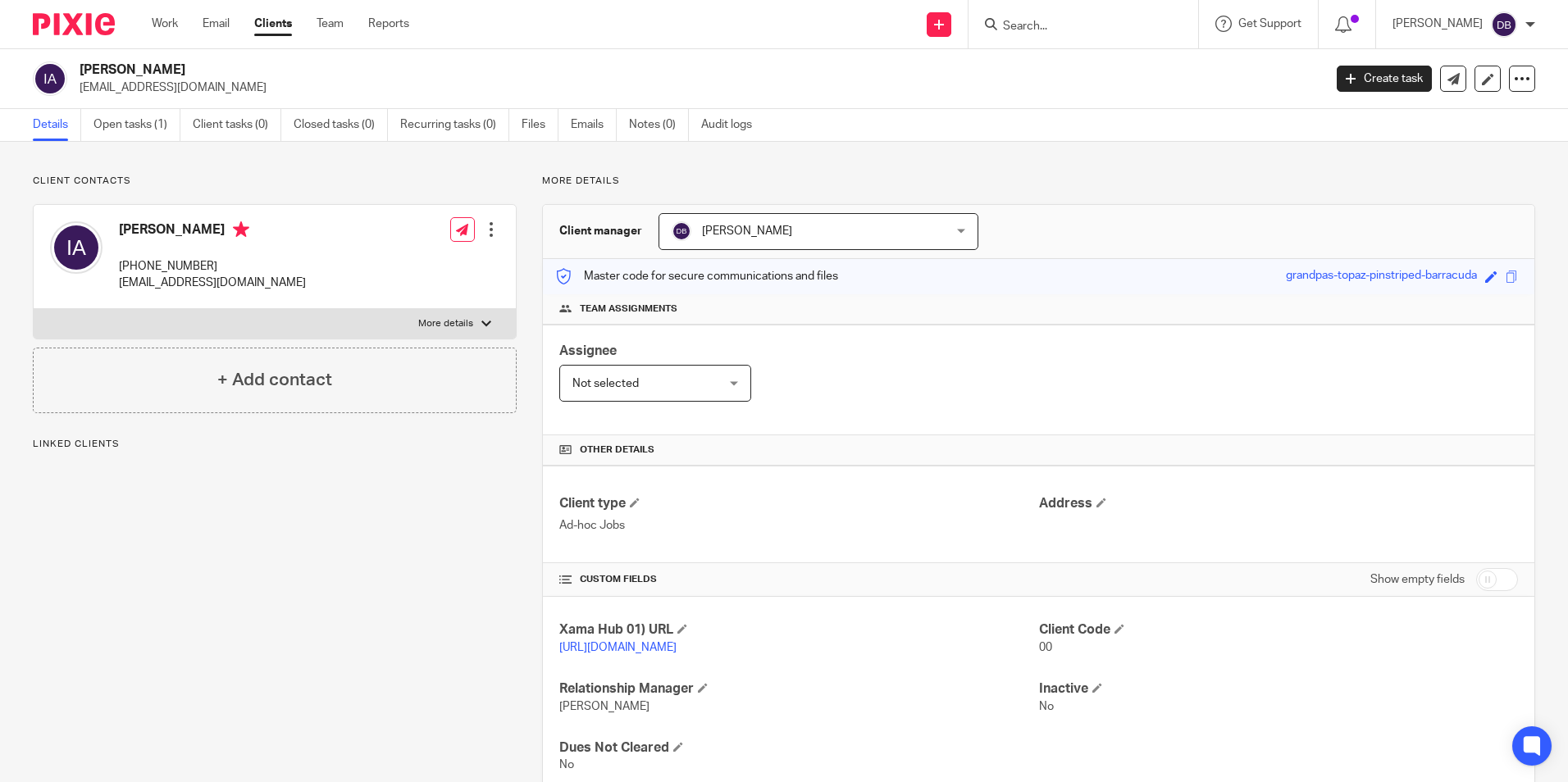
drag, startPoint x: 78, startPoint y: 66, endPoint x: 222, endPoint y: 70, distance: 144.1
click at [222, 70] on div "[PERSON_NAME] [EMAIL_ADDRESS][DOMAIN_NAME]" at bounding box center [672, 79] width 1279 height 34
copy h2 "[PERSON_NAME]"
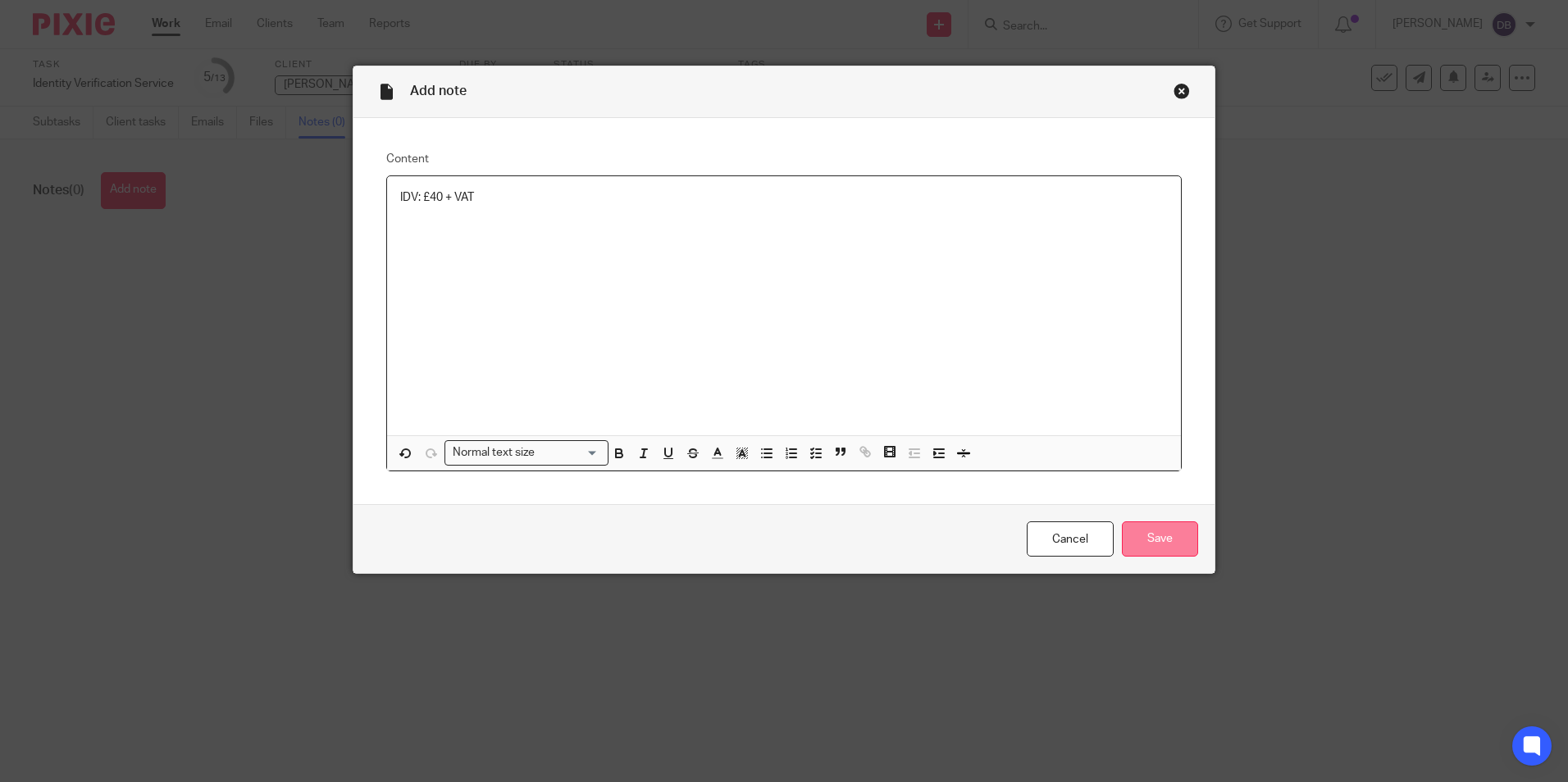
click at [1159, 532] on input "Save" at bounding box center [1160, 538] width 76 height 35
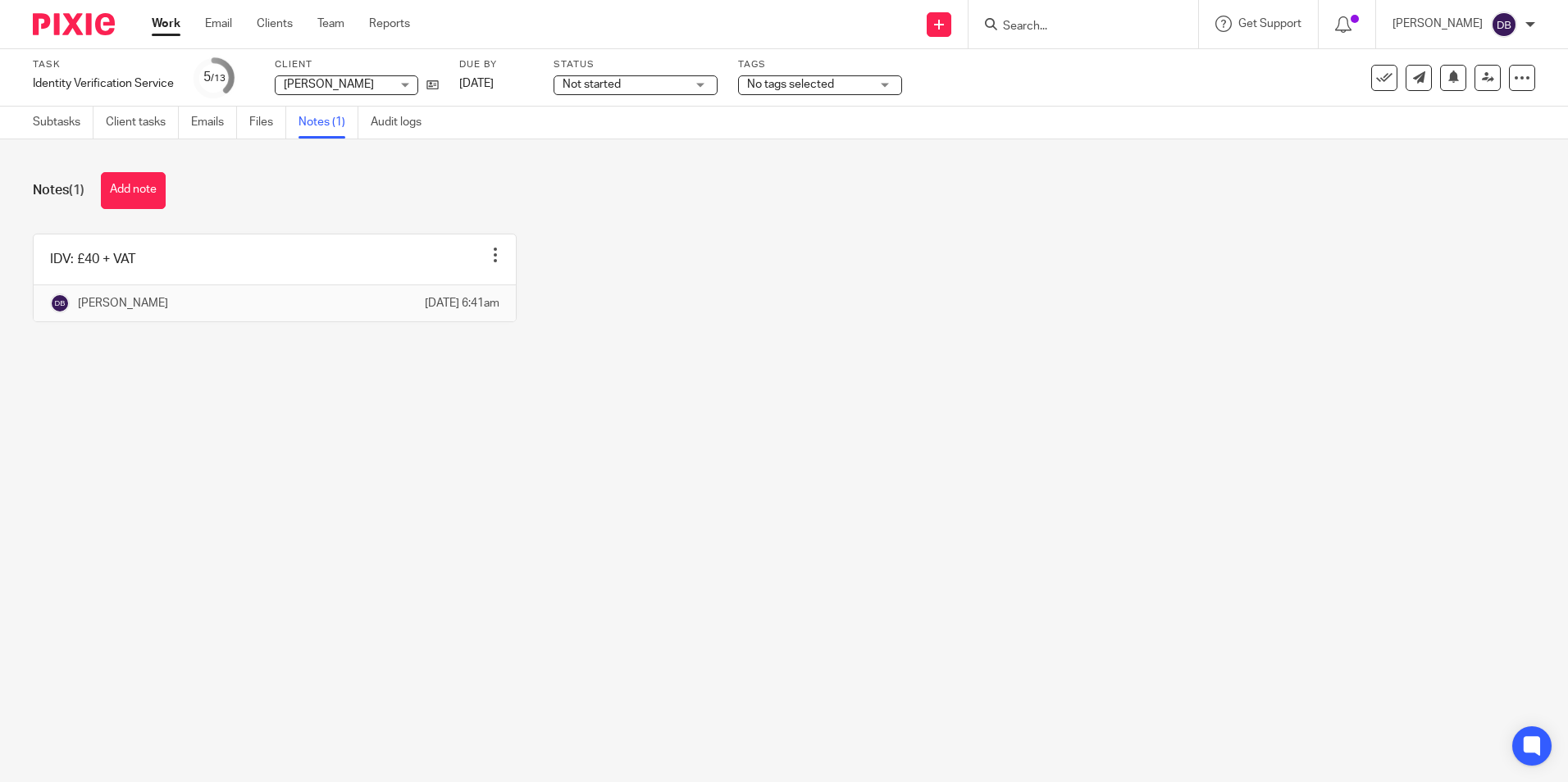
drag, startPoint x: 163, startPoint y: 15, endPoint x: 185, endPoint y: 21, distance: 22.8
click at [163, 15] on div "Work Email Clients Team Reports Work Email Clients Team Reports Settings" at bounding box center [285, 24] width 300 height 48
drag, startPoint x: 598, startPoint y: 458, endPoint x: 763, endPoint y: 305, distance: 225.0
click at [599, 458] on main "Task Identity Verification Service Save Identity Verification Service 5 /13 Cli…" at bounding box center [784, 391] width 1568 height 782
click at [1048, 35] on div at bounding box center [1084, 24] width 230 height 48
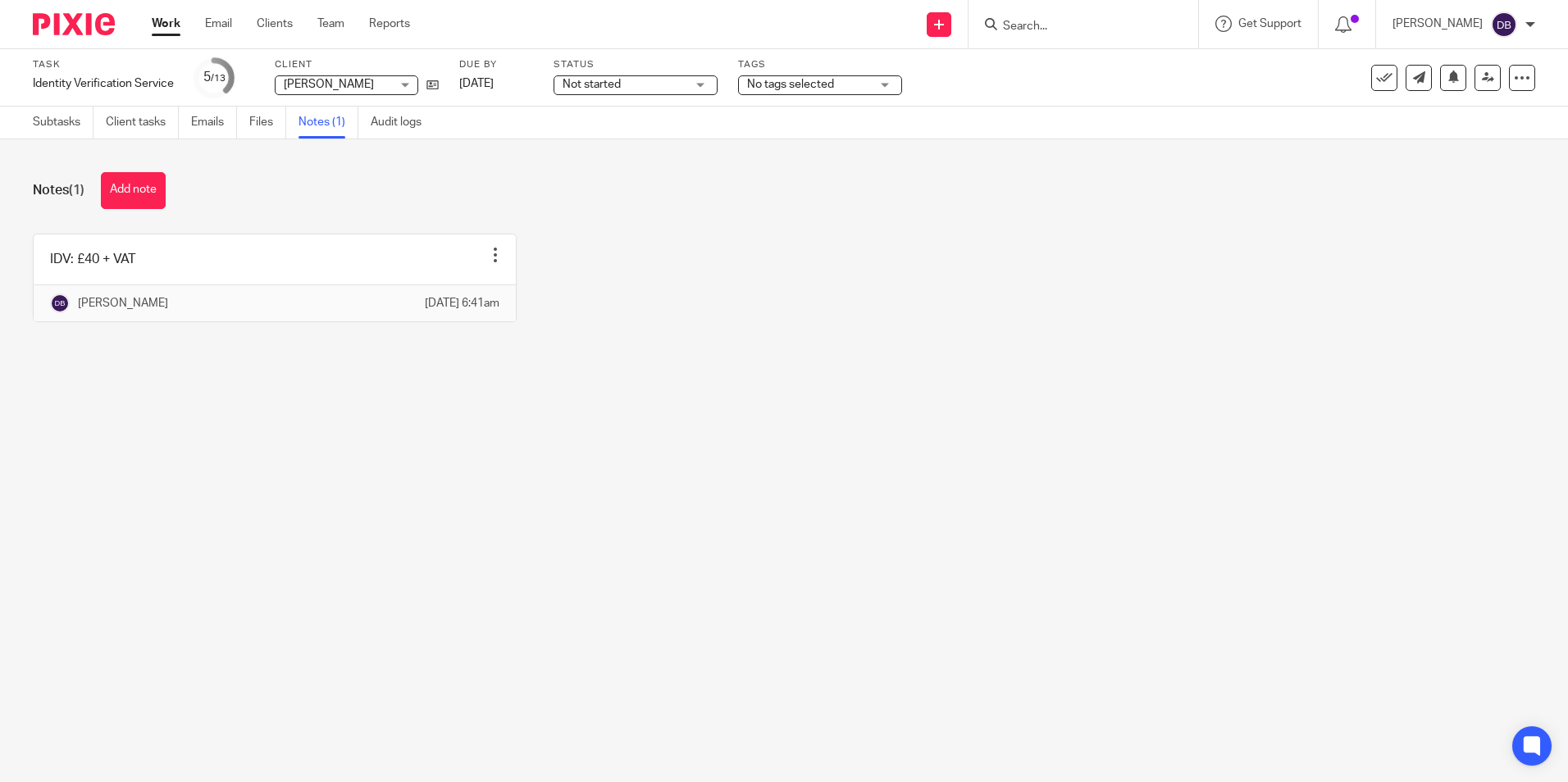
click at [1044, 30] on input "Search" at bounding box center [1076, 27] width 148 height 15
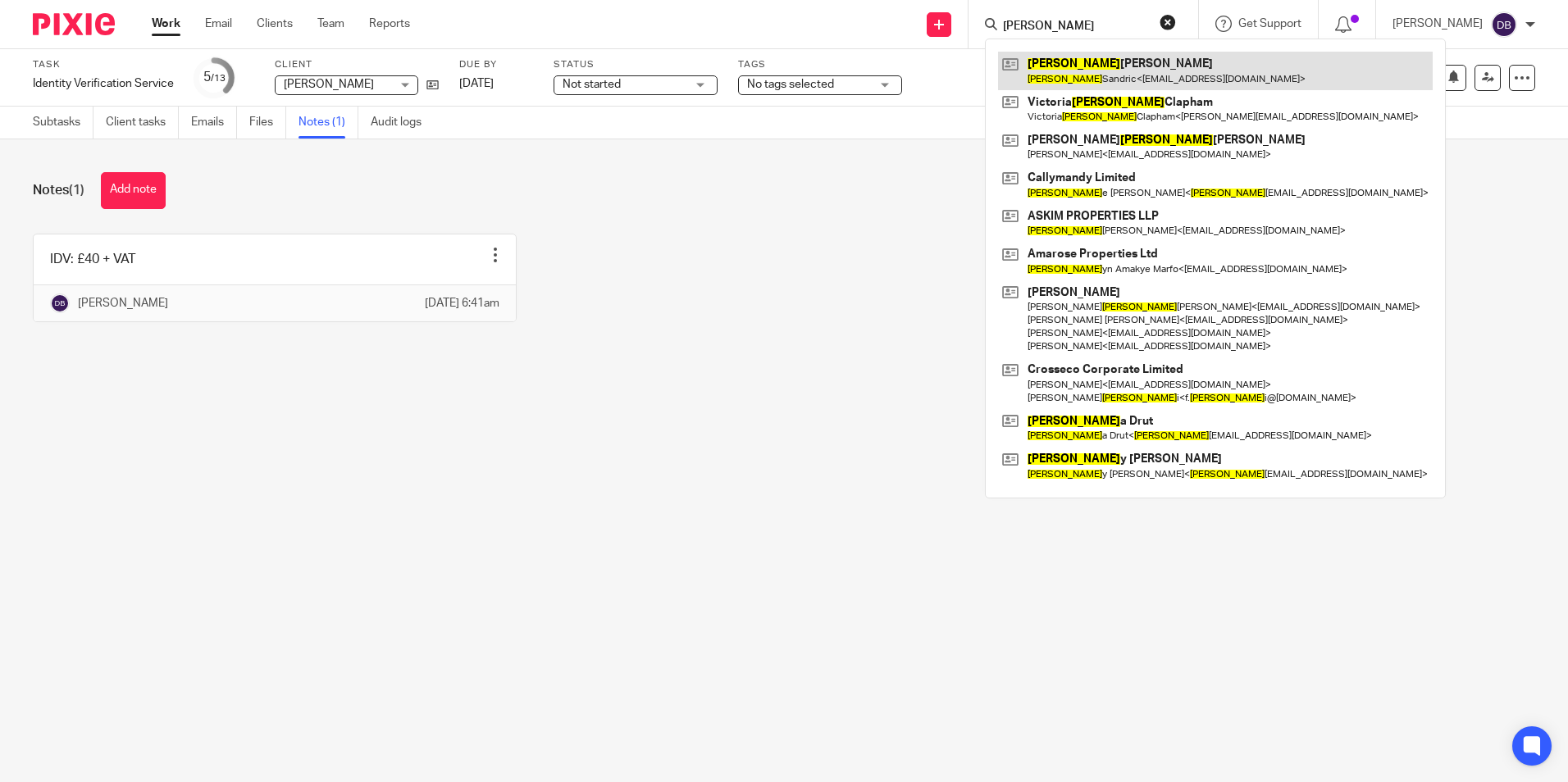
type input "carol"
click at [1112, 59] on link at bounding box center [1214, 71] width 434 height 38
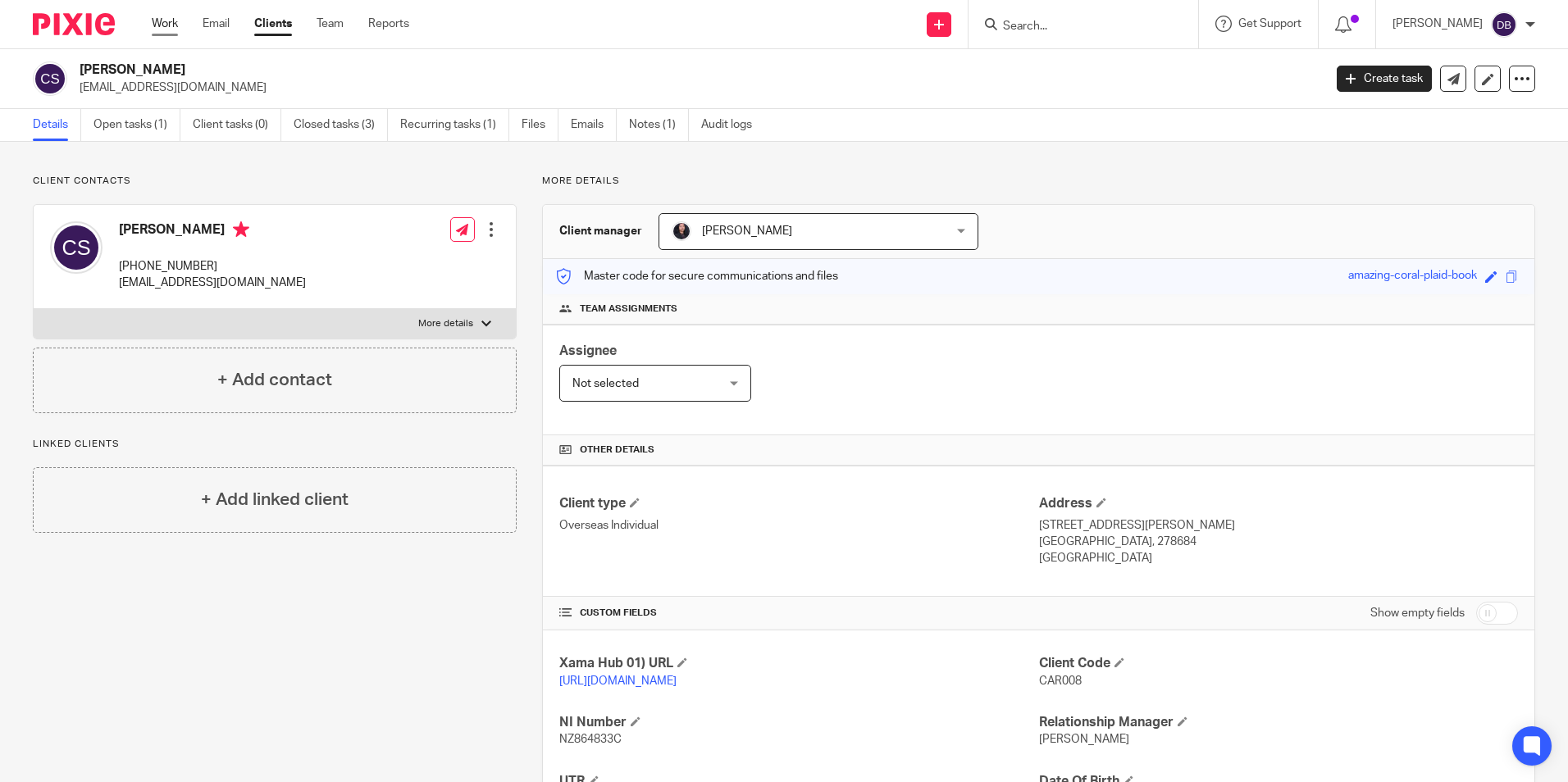
click at [172, 19] on link "Work" at bounding box center [165, 24] width 26 height 16
